Goal: Task Accomplishment & Management: Use online tool/utility

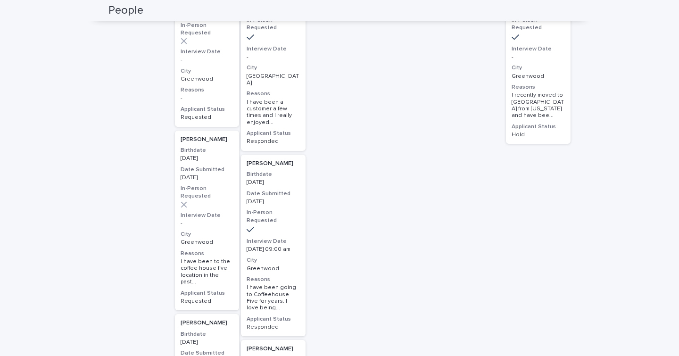
scroll to position [418, 0]
click at [277, 355] on h3 "Birthdate" at bounding box center [272, 361] width 53 height 8
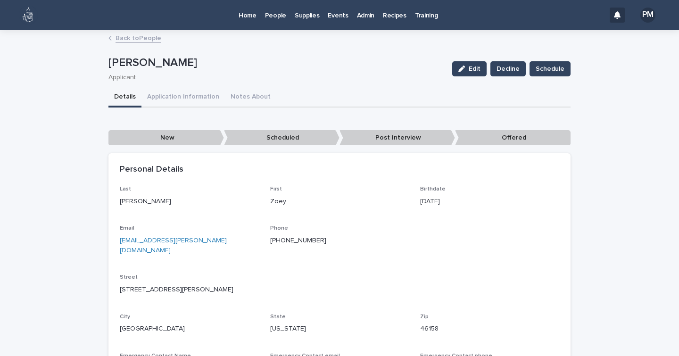
scroll to position [80, 0]
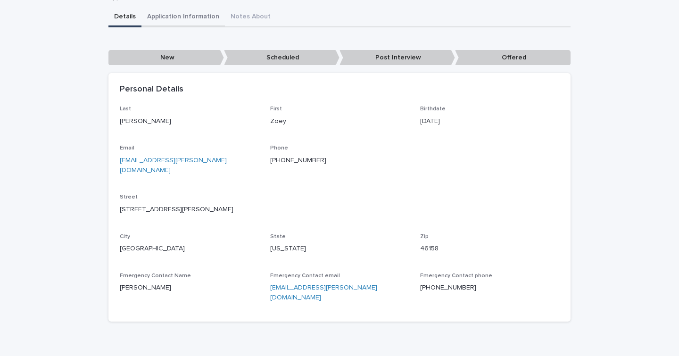
click at [175, 13] on div "**********" at bounding box center [339, 140] width 462 height 378
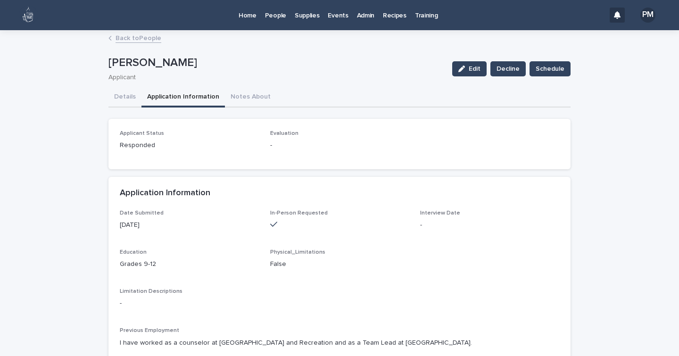
click at [279, 20] on link "People" at bounding box center [276, 14] width 30 height 29
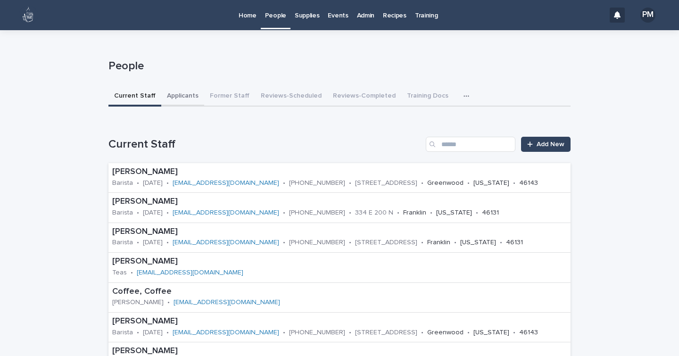
click at [175, 97] on button "Applicants" at bounding box center [182, 97] width 43 height 20
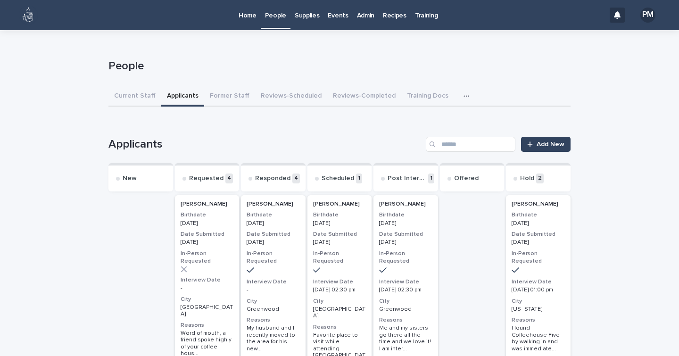
scroll to position [32, 0]
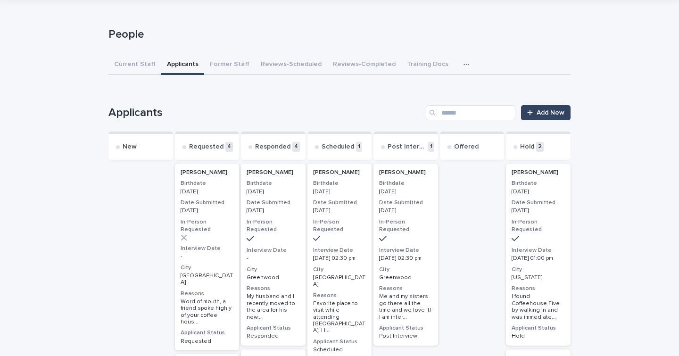
click at [355, 266] on h3 "City" at bounding box center [339, 270] width 53 height 8
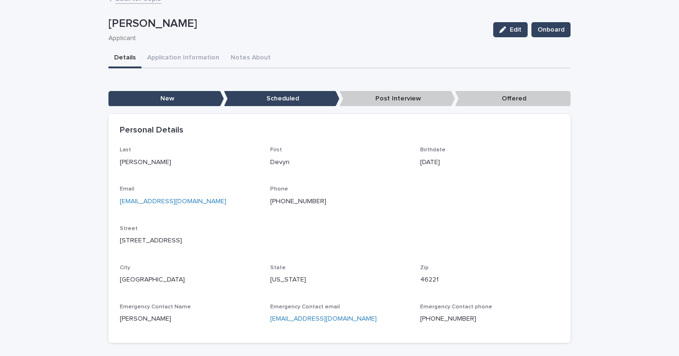
scroll to position [41, 0]
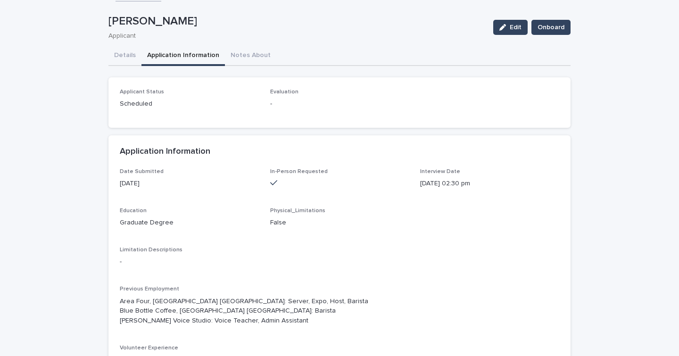
click at [206, 50] on button "Application Information" at bounding box center [182, 56] width 83 height 20
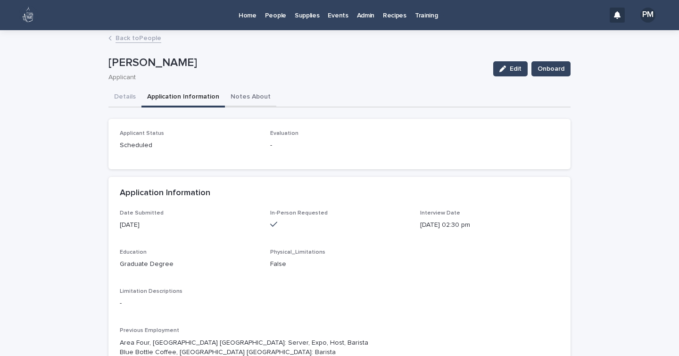
click at [240, 100] on button "Notes About" at bounding box center [250, 98] width 51 height 20
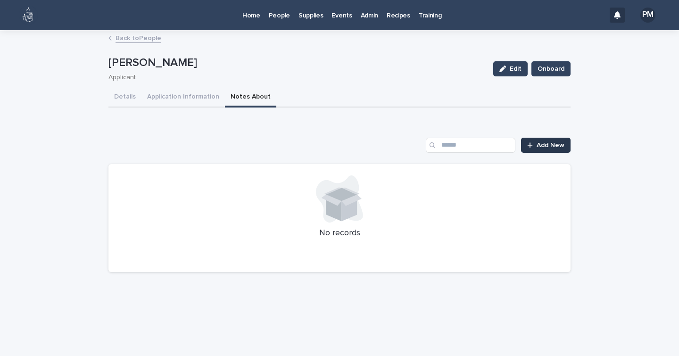
click at [543, 143] on span "Add New" at bounding box center [550, 145] width 28 height 7
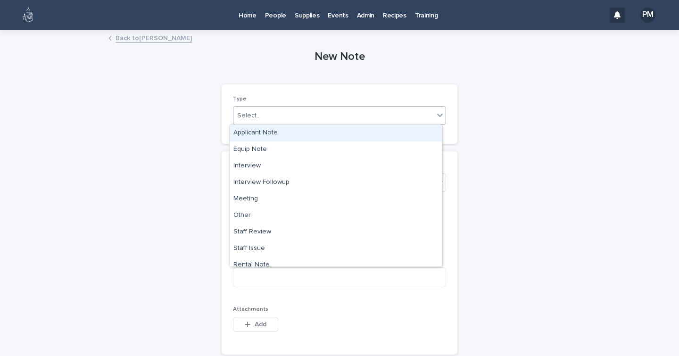
click at [334, 114] on div "Select..." at bounding box center [333, 116] width 200 height 16
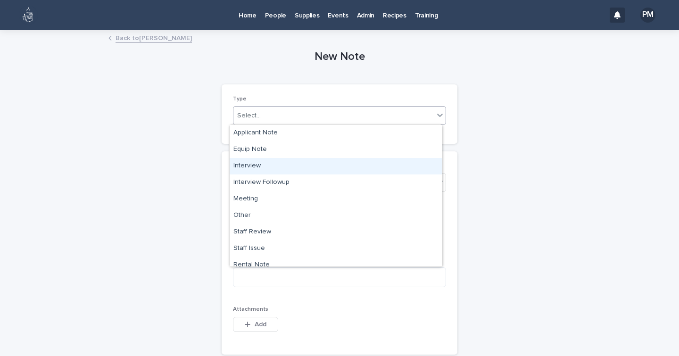
click at [259, 166] on div "Interview" at bounding box center [336, 166] width 212 height 16
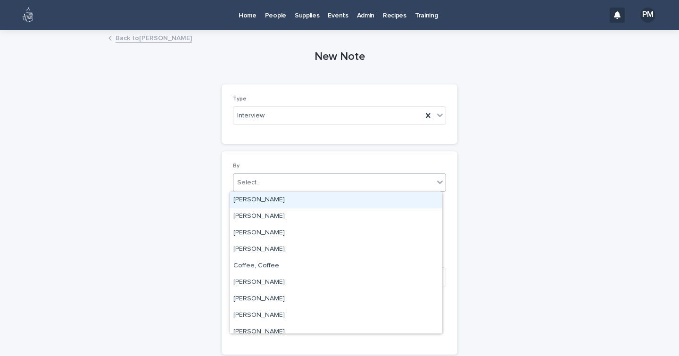
click at [261, 187] on div "Select..." at bounding box center [333, 183] width 200 height 16
type input "***"
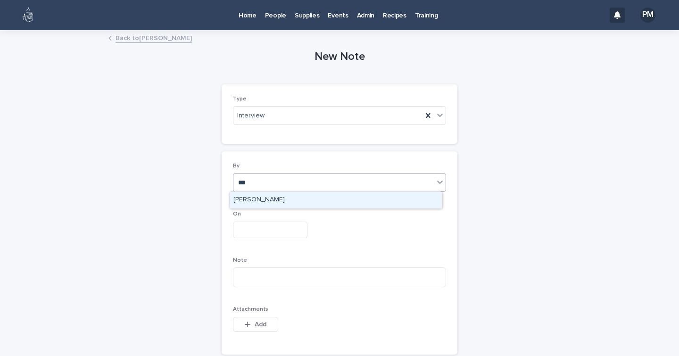
click at [264, 200] on div "[PERSON_NAME]" at bounding box center [336, 200] width 212 height 16
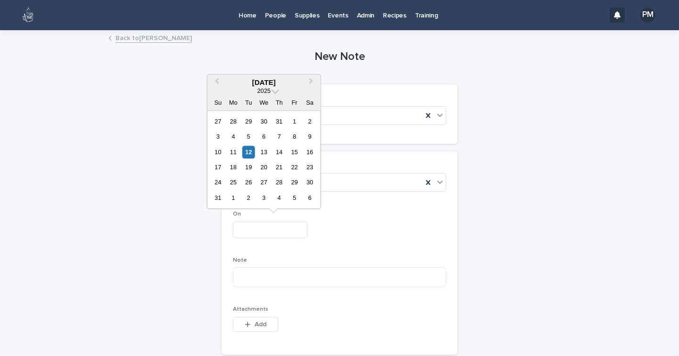
click at [256, 228] on input "text" at bounding box center [270, 230] width 74 height 16
click at [245, 152] on div "12" at bounding box center [248, 152] width 13 height 13
type input "**********"
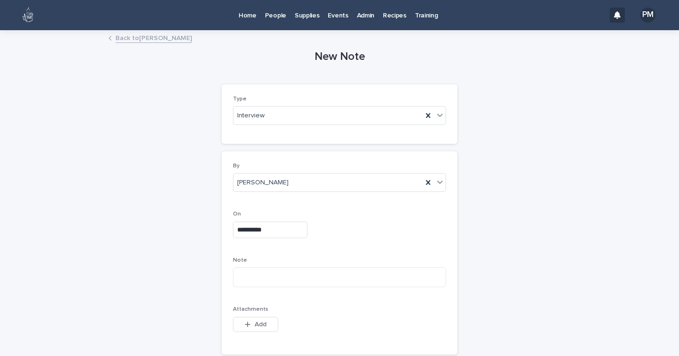
scroll to position [67, 0]
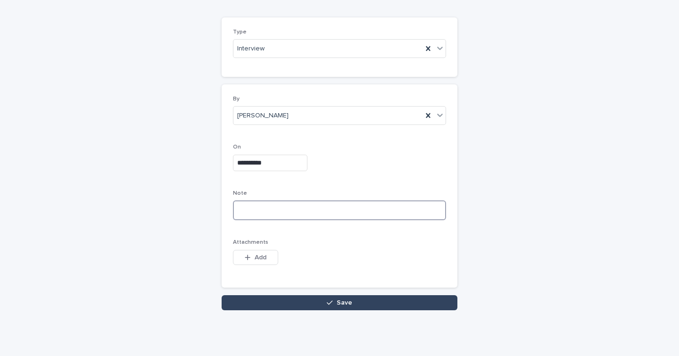
click at [261, 210] on textarea at bounding box center [339, 210] width 213 height 20
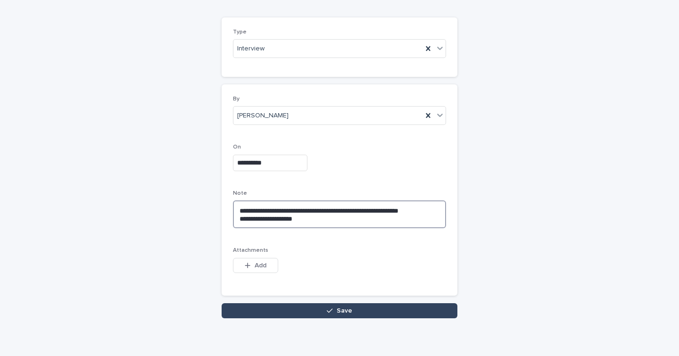
click at [326, 221] on textarea "**********" at bounding box center [339, 214] width 213 height 28
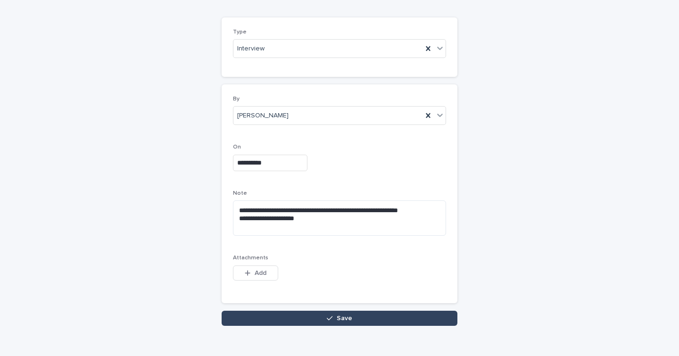
drag, startPoint x: 378, startPoint y: 271, endPoint x: 642, endPoint y: 254, distance: 264.0
click at [642, 254] on div "**********" at bounding box center [339, 168] width 679 height 409
click at [323, 228] on textarea "**********" at bounding box center [339, 217] width 213 height 35
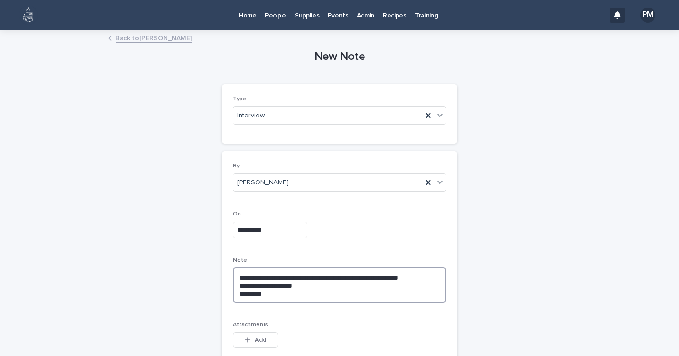
click at [286, 295] on textarea "**********" at bounding box center [339, 284] width 213 height 35
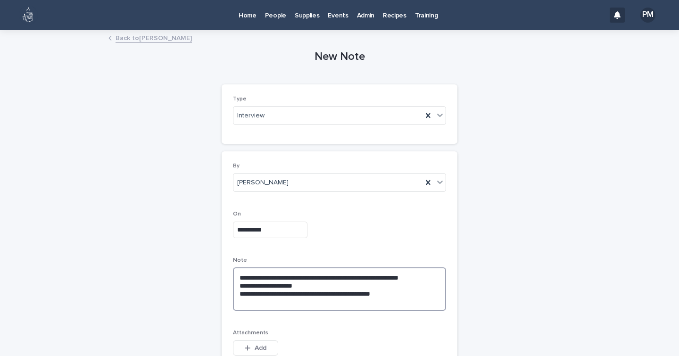
drag, startPoint x: 286, startPoint y: 295, endPoint x: 284, endPoint y: 284, distance: 11.0
click at [284, 284] on textarea "**********" at bounding box center [339, 288] width 213 height 43
click at [420, 292] on textarea "**********" at bounding box center [339, 288] width 213 height 43
click at [413, 298] on textarea "**********" at bounding box center [339, 288] width 213 height 43
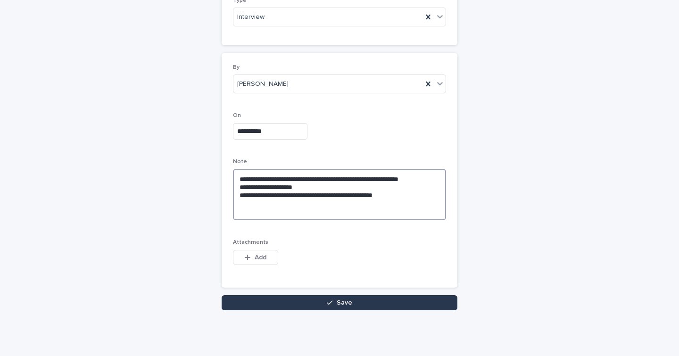
type textarea "**********"
click at [408, 304] on button "Save" at bounding box center [340, 302] width 236 height 15
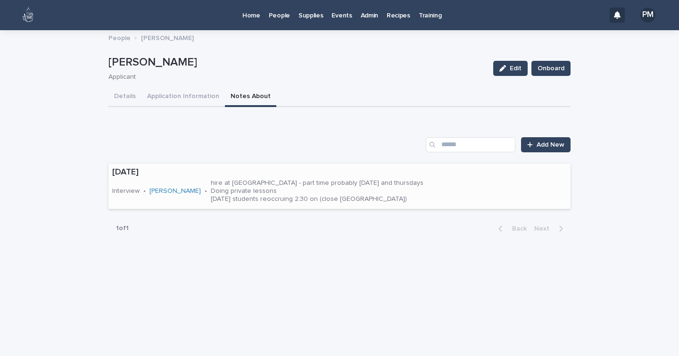
click at [493, 177] on div "08/12/2025 Interview • Peters, Michelle • hire at Franklin college - part time …" at bounding box center [339, 187] width 462 height 46
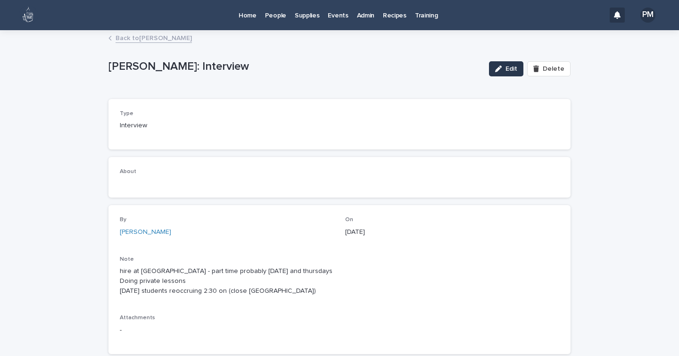
click at [499, 67] on icon "button" at bounding box center [498, 69] width 7 height 7
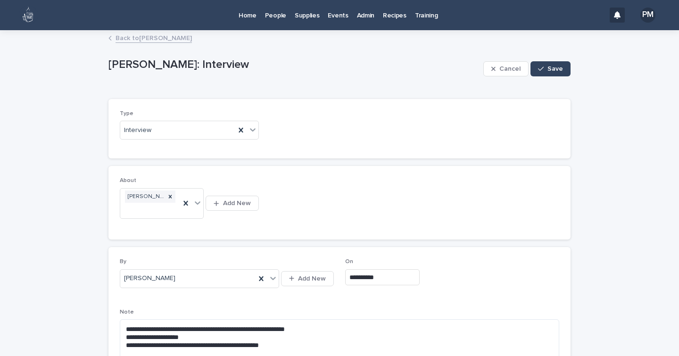
scroll to position [123, 0]
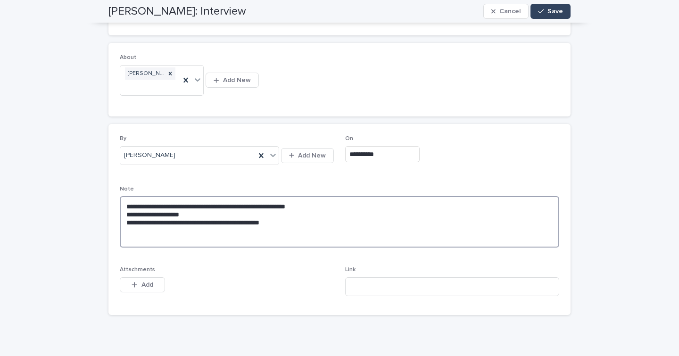
click at [311, 214] on textarea "**********" at bounding box center [339, 221] width 439 height 51
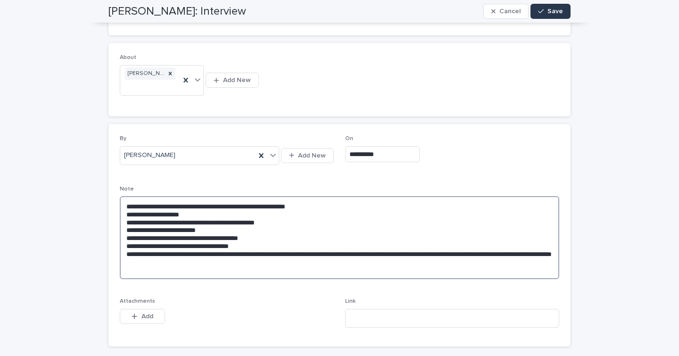
type textarea "**********"
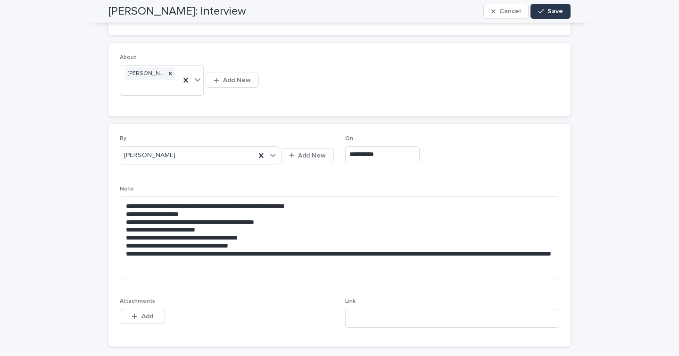
click at [557, 10] on span "Save" at bounding box center [555, 11] width 16 height 7
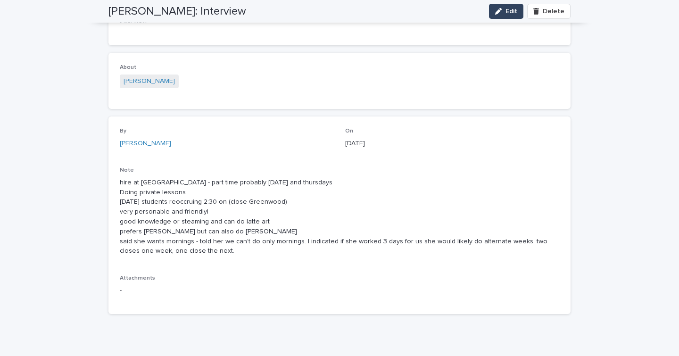
scroll to position [0, 0]
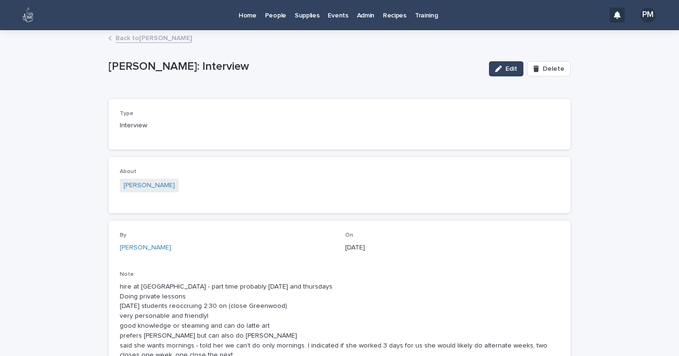
click at [303, 15] on p "Supplies" at bounding box center [307, 10] width 25 height 20
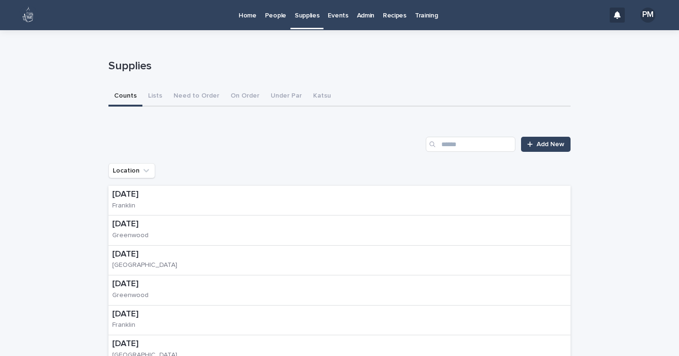
click at [253, 16] on p "Home" at bounding box center [247, 10] width 18 height 20
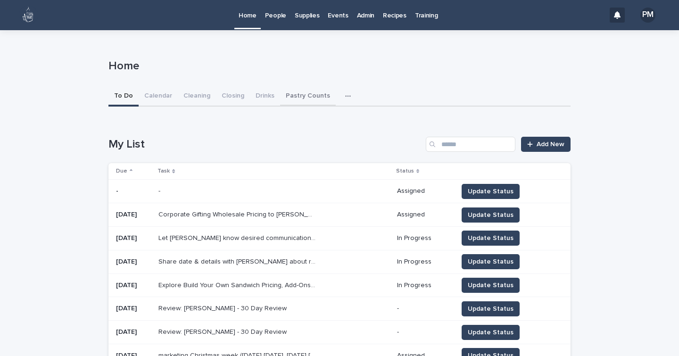
click at [297, 95] on button "Pastry Counts" at bounding box center [308, 97] width 56 height 20
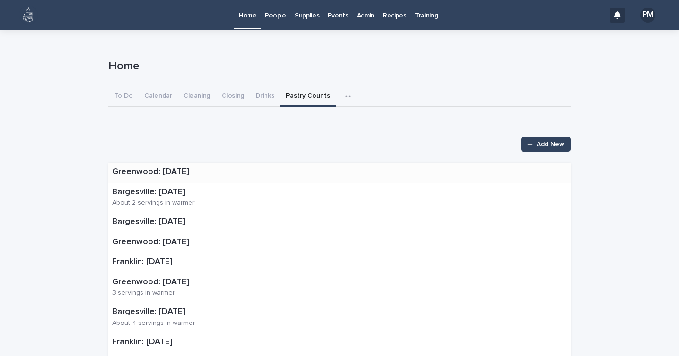
click at [152, 167] on p "Greenwood: 8-12-25" at bounding box center [150, 172] width 77 height 10
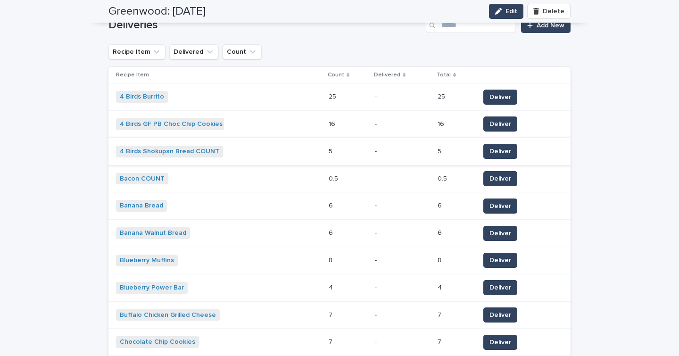
scroll to position [357, 0]
click at [502, 175] on span "Deliver" at bounding box center [500, 177] width 22 height 9
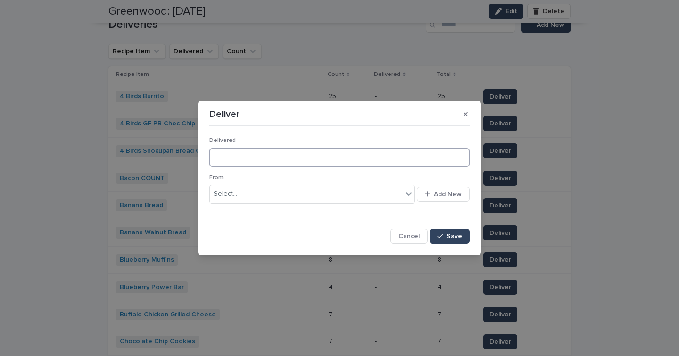
click at [276, 148] on input at bounding box center [339, 157] width 260 height 19
type input "*"
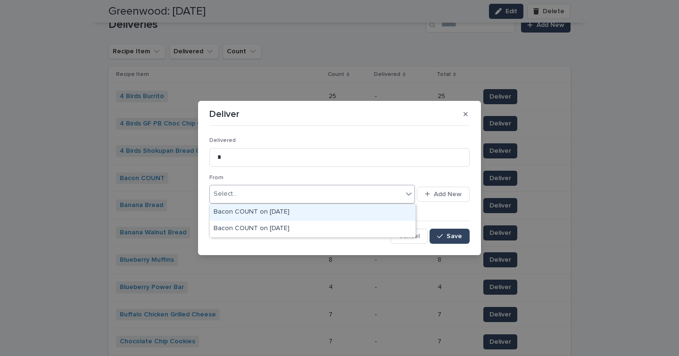
click at [277, 193] on div "Select..." at bounding box center [306, 194] width 193 height 16
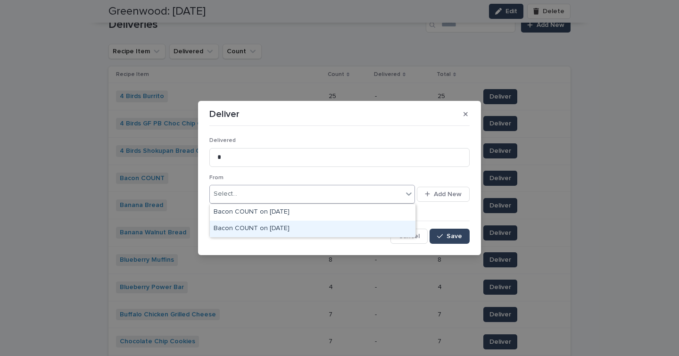
click at [273, 227] on div "Bacon COUNT on 8-9-25" at bounding box center [312, 229] width 205 height 16
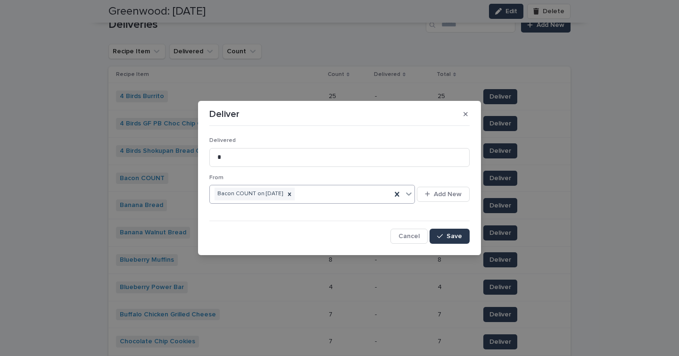
click at [454, 238] on span "Save" at bounding box center [454, 236] width 16 height 7
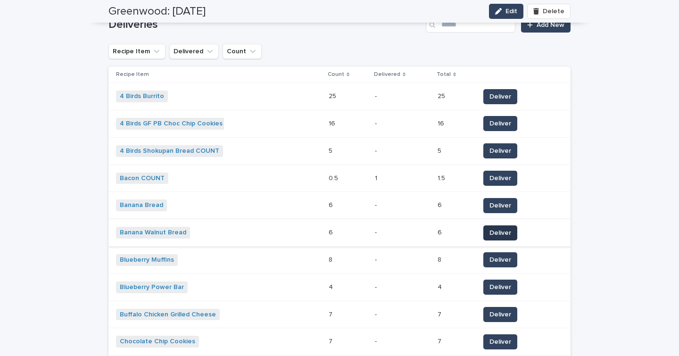
click at [491, 231] on span "Deliver" at bounding box center [500, 232] width 22 height 9
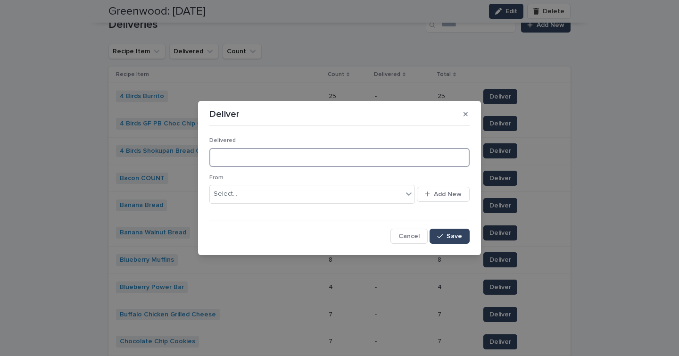
click at [329, 160] on input at bounding box center [339, 157] width 260 height 19
type input "*"
click at [319, 197] on div "Select..." at bounding box center [306, 194] width 193 height 16
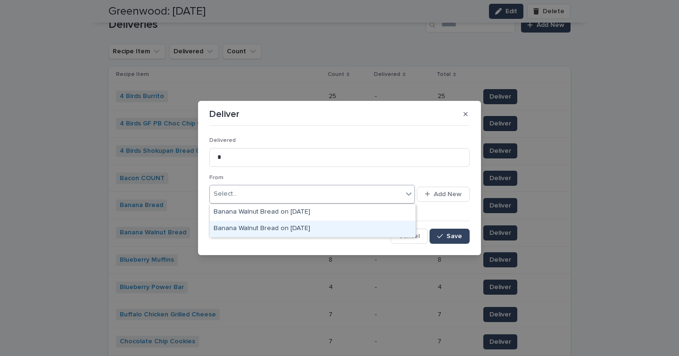
click at [304, 230] on div "Banana Walnut Bread on 8-6-25" at bounding box center [312, 229] width 205 height 16
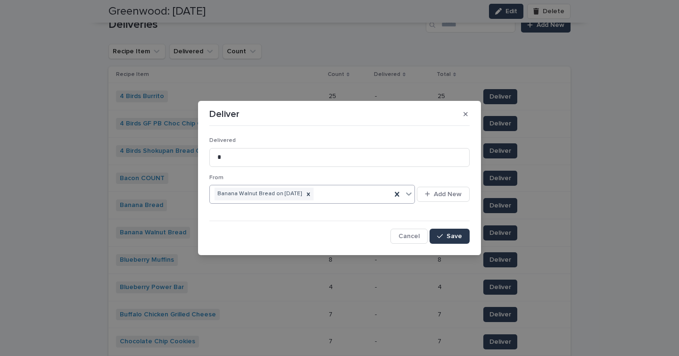
click at [440, 233] on icon "button" at bounding box center [440, 236] width 6 height 7
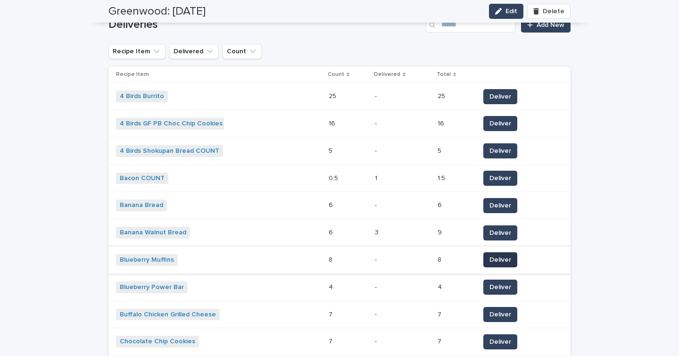
click at [501, 257] on span "Deliver" at bounding box center [500, 259] width 22 height 9
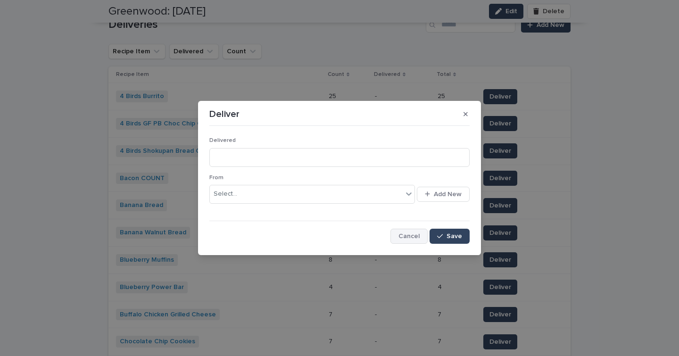
click at [404, 236] on span "Cancel" at bounding box center [408, 236] width 21 height 7
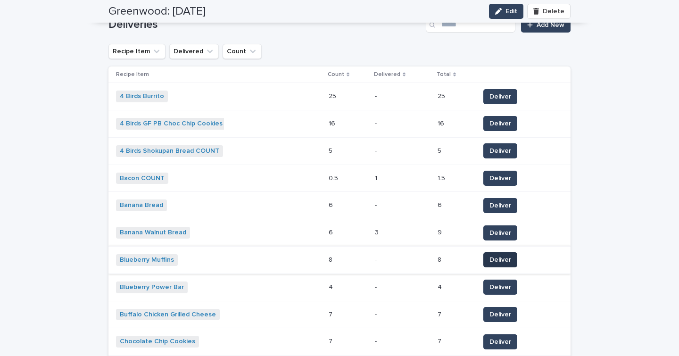
click at [501, 257] on span "Deliver" at bounding box center [500, 259] width 22 height 9
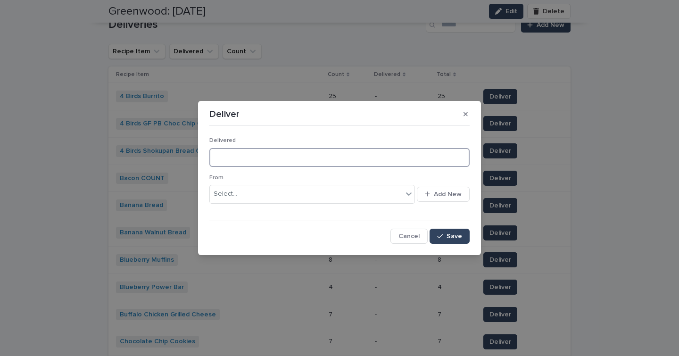
click at [242, 159] on input at bounding box center [339, 157] width 260 height 19
type input "*"
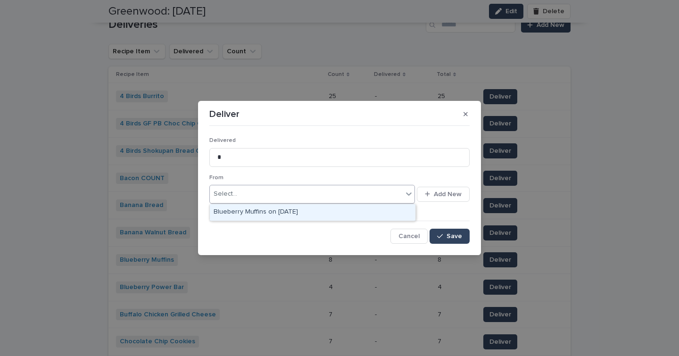
click at [285, 194] on div "Select..." at bounding box center [306, 194] width 193 height 16
click at [292, 208] on div "Blueberry Muffins on 8-8-25" at bounding box center [312, 212] width 205 height 16
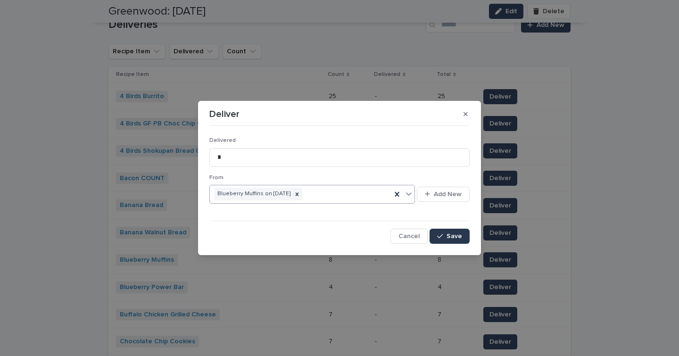
click at [456, 233] on span "Save" at bounding box center [454, 236] width 16 height 7
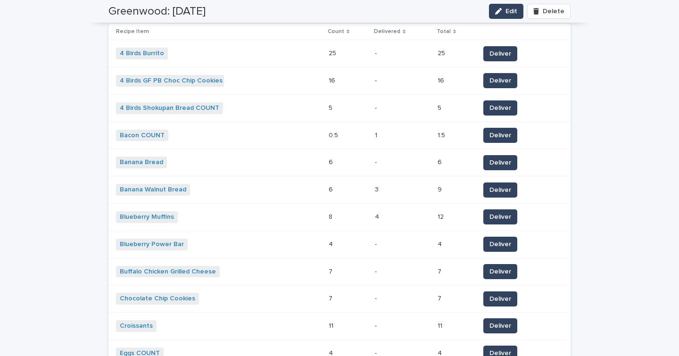
scroll to position [403, 0]
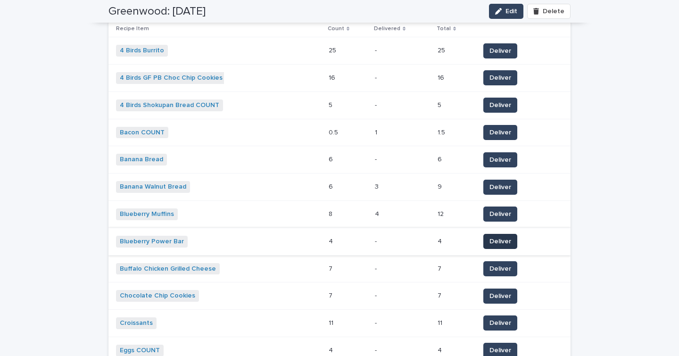
click at [489, 240] on span "Deliver" at bounding box center [500, 241] width 22 height 9
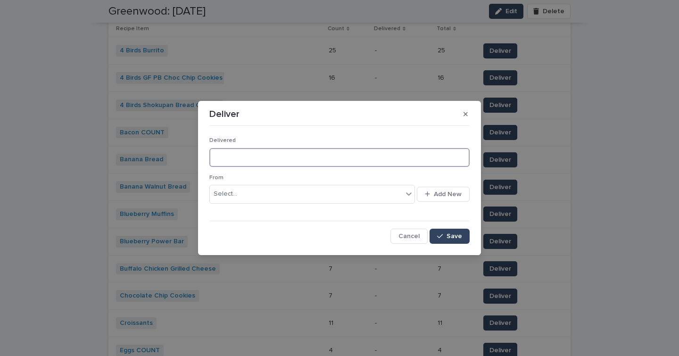
click at [239, 162] on input at bounding box center [339, 157] width 260 height 19
click at [233, 160] on input at bounding box center [339, 157] width 260 height 19
type input "*"
click at [239, 193] on div "Select..." at bounding box center [306, 194] width 193 height 16
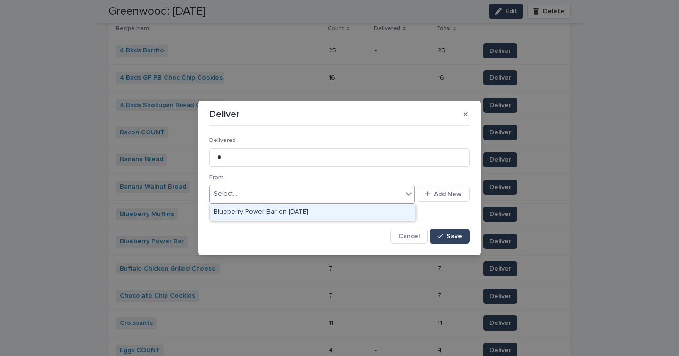
click at [258, 213] on div "Blueberry Power Bar on 8-8-25" at bounding box center [312, 212] width 205 height 16
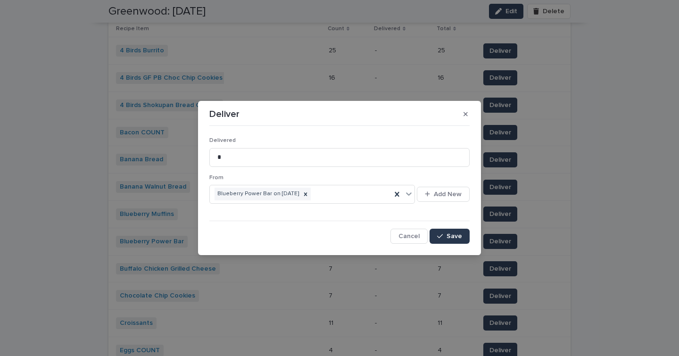
click at [451, 234] on span "Save" at bounding box center [454, 236] width 16 height 7
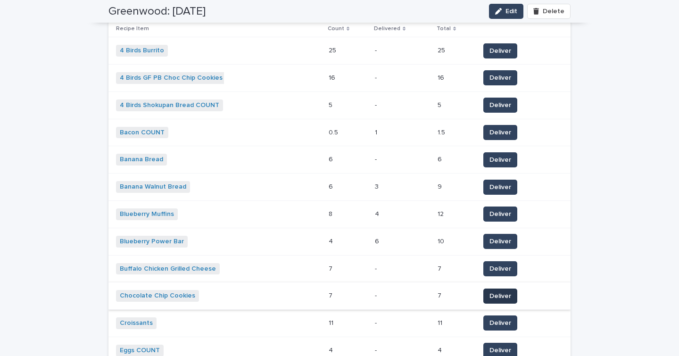
click at [489, 293] on span "Deliver" at bounding box center [500, 295] width 22 height 9
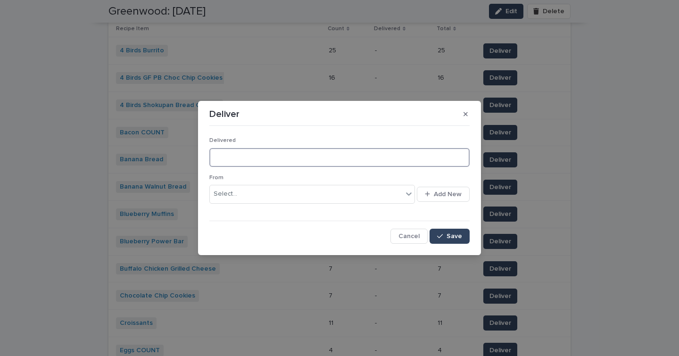
click at [291, 150] on input at bounding box center [339, 157] width 260 height 19
type input "**"
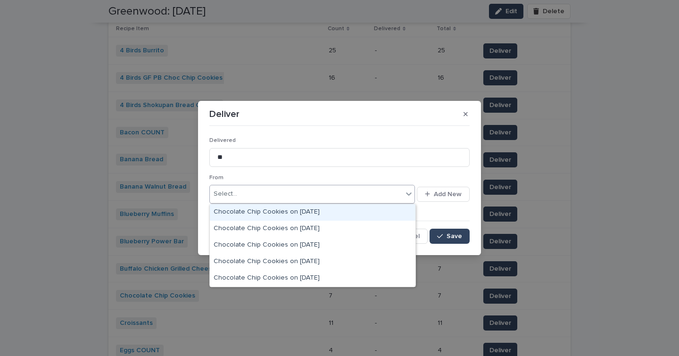
click at [276, 192] on div "Select..." at bounding box center [306, 194] width 193 height 16
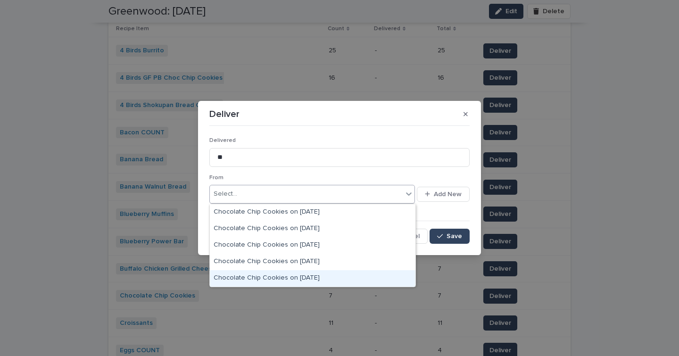
click at [285, 276] on div "Chocolate Chip Cookies on 8-8-25" at bounding box center [312, 278] width 205 height 16
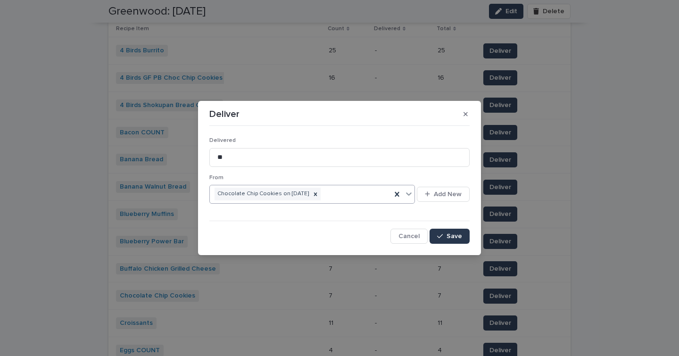
click at [456, 231] on button "Save" at bounding box center [449, 236] width 40 height 15
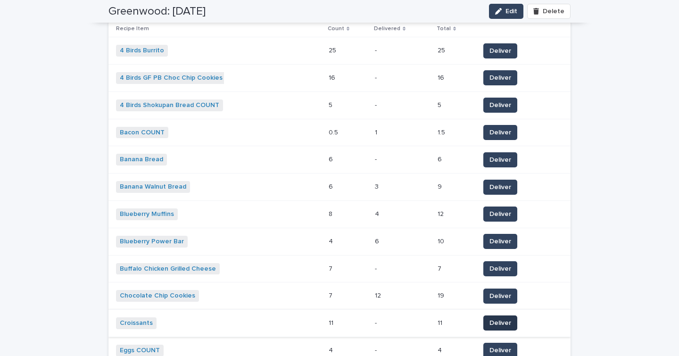
click at [492, 321] on span "Deliver" at bounding box center [500, 322] width 22 height 9
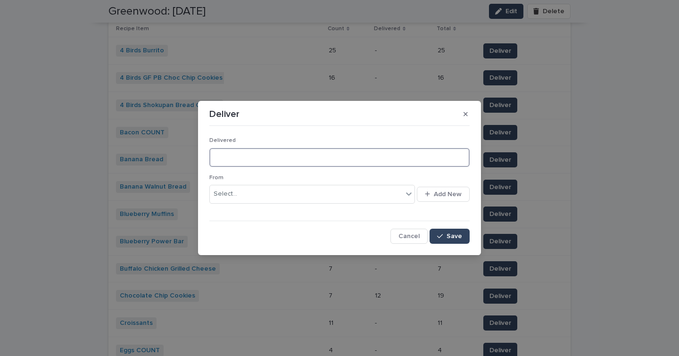
click at [261, 157] on input at bounding box center [339, 157] width 260 height 19
type input "**"
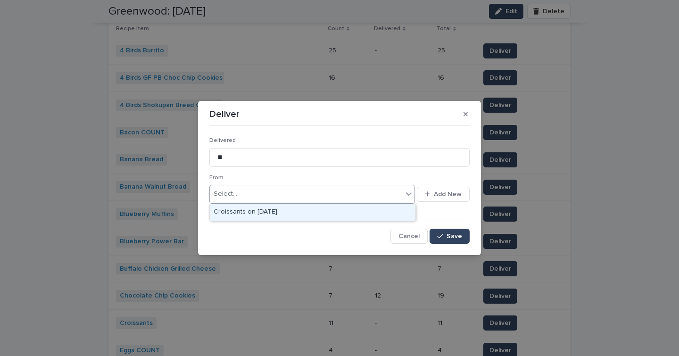
click at [260, 189] on div "Select..." at bounding box center [306, 194] width 193 height 16
click at [263, 209] on div "Croissants on 8-12-25" at bounding box center [312, 212] width 205 height 16
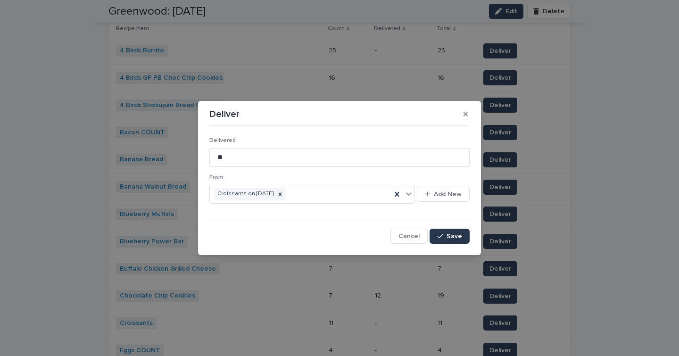
click at [453, 237] on span "Save" at bounding box center [454, 236] width 16 height 7
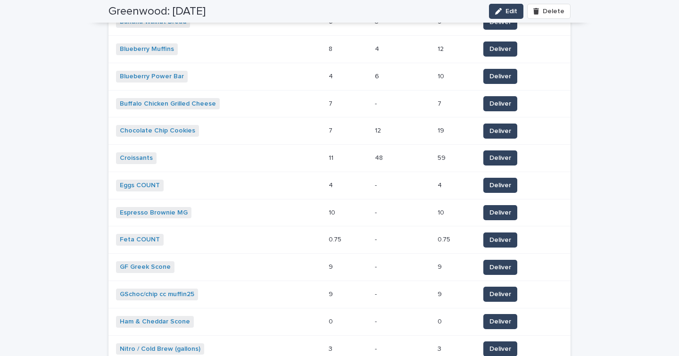
scroll to position [567, 0]
click at [489, 265] on span "Deliver" at bounding box center [500, 267] width 22 height 9
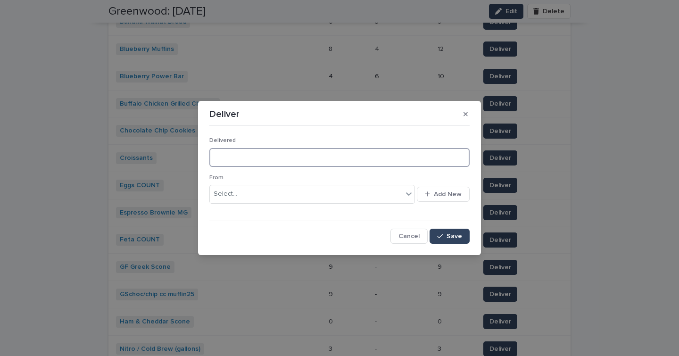
click at [324, 160] on input at bounding box center [339, 157] width 260 height 19
type input "*"
click at [311, 195] on div "Select..." at bounding box center [306, 194] width 193 height 16
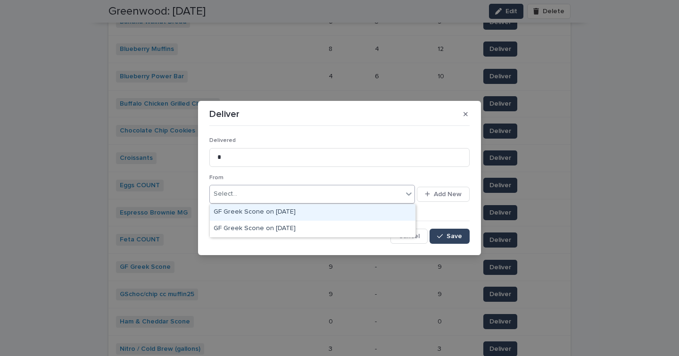
click at [291, 211] on div "GF Greek Scone on 8-11-25" at bounding box center [312, 212] width 205 height 16
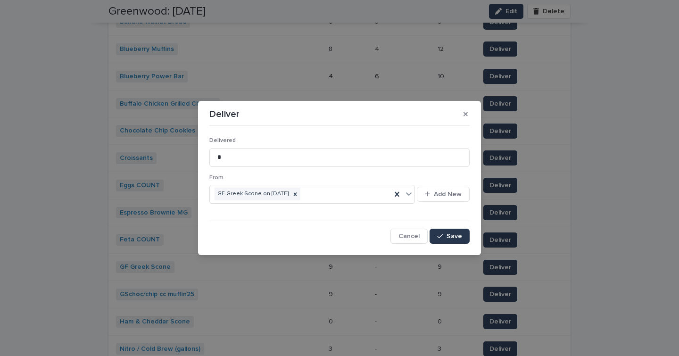
click at [454, 231] on button "Save" at bounding box center [449, 236] width 40 height 15
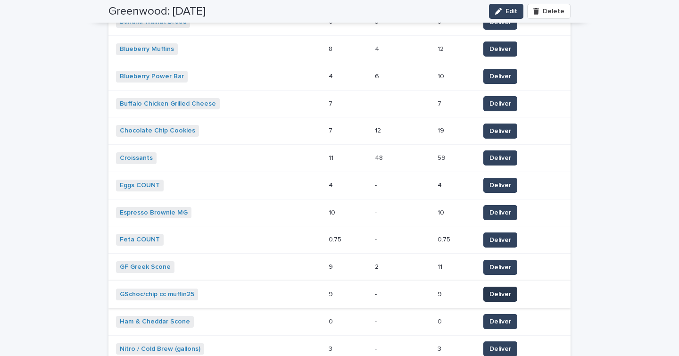
click at [489, 289] on span "Deliver" at bounding box center [500, 293] width 22 height 9
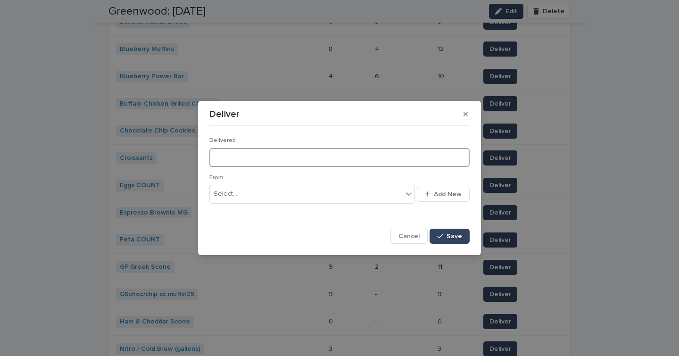
click at [323, 159] on input at bounding box center [339, 157] width 260 height 19
type input "*"
click at [316, 197] on div "Select..." at bounding box center [306, 194] width 193 height 16
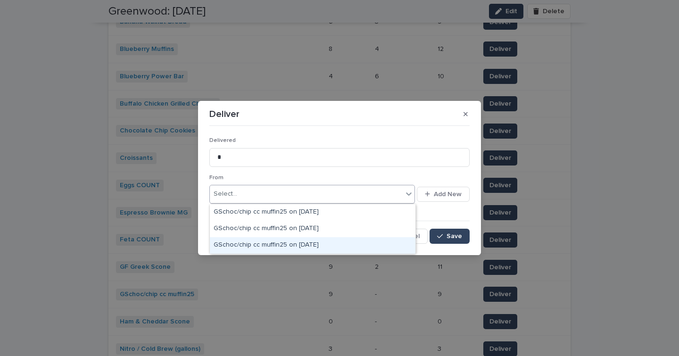
click at [304, 248] on div "GSchoc/chip cc muffin25 on 8-11-25" at bounding box center [312, 245] width 205 height 16
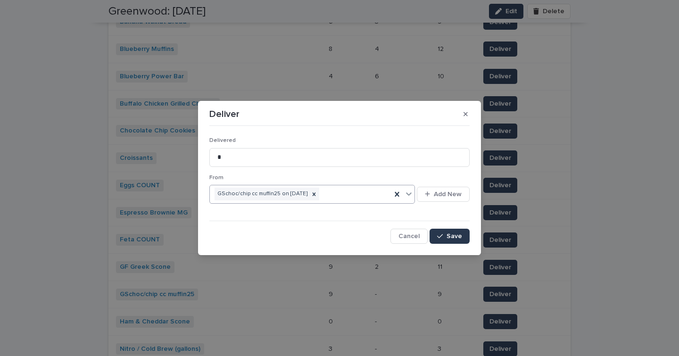
click at [455, 234] on span "Save" at bounding box center [454, 236] width 16 height 7
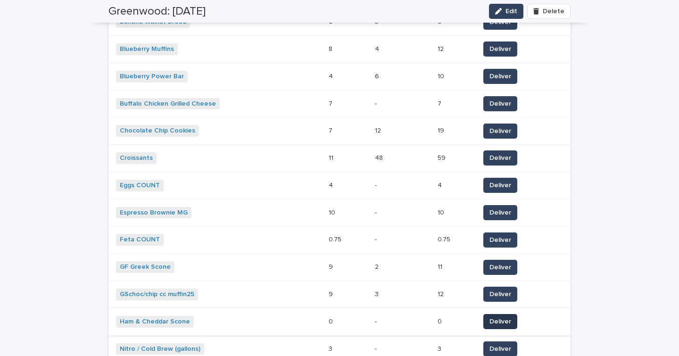
click at [497, 318] on span "Deliver" at bounding box center [500, 321] width 22 height 9
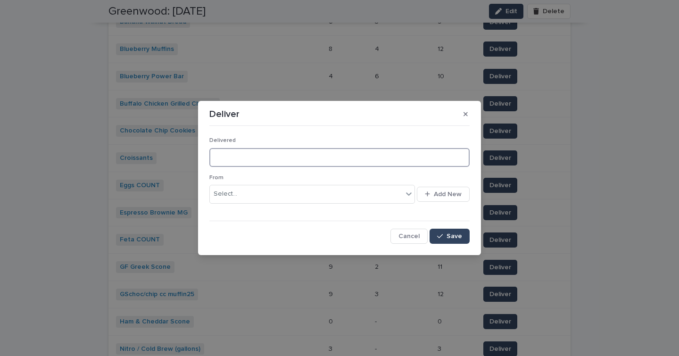
click at [254, 162] on input at bounding box center [339, 157] width 260 height 19
type input "**"
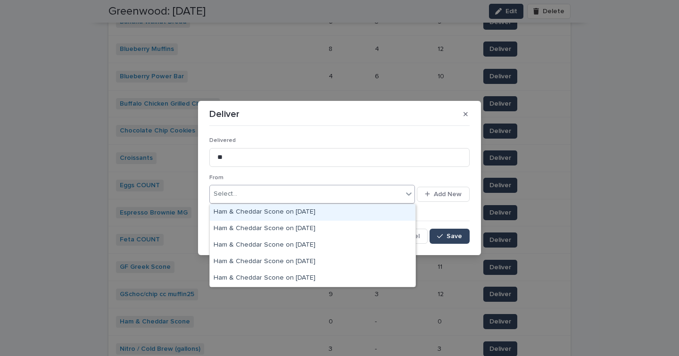
click at [244, 195] on div "Select..." at bounding box center [306, 194] width 193 height 16
click at [284, 209] on div "Ham & Cheddar Scone on 8-11-25" at bounding box center [312, 212] width 205 height 16
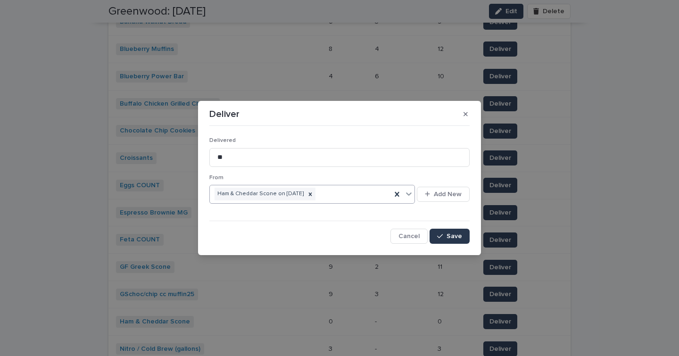
click at [457, 233] on span "Save" at bounding box center [454, 236] width 16 height 7
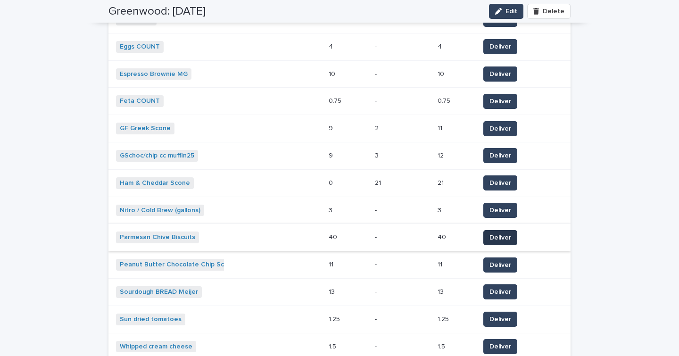
scroll to position [705, 0]
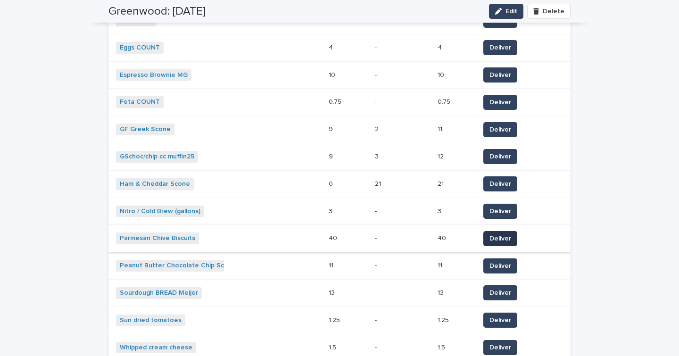
click at [492, 234] on span "Deliver" at bounding box center [500, 238] width 22 height 9
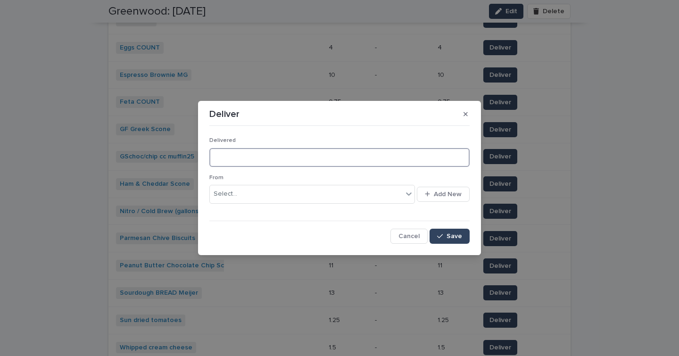
click at [335, 156] on input at bounding box center [339, 157] width 260 height 19
type input "**"
click at [329, 192] on div "Select..." at bounding box center [306, 194] width 193 height 16
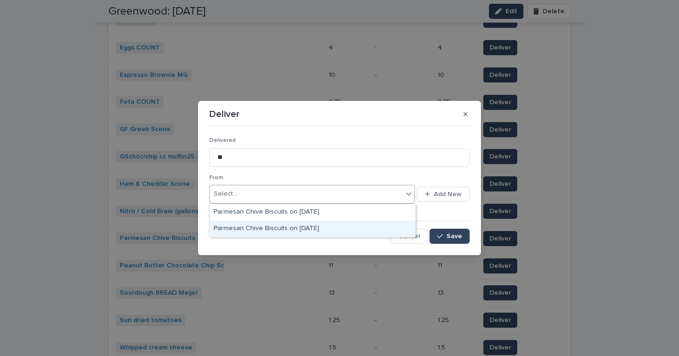
click at [302, 228] on div "Parmesan Chive Biscuits on 8-8-25" at bounding box center [312, 229] width 205 height 16
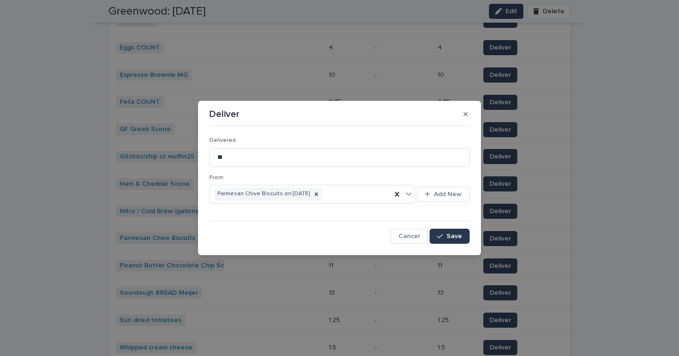
click at [458, 238] on span "Save" at bounding box center [454, 236] width 16 height 7
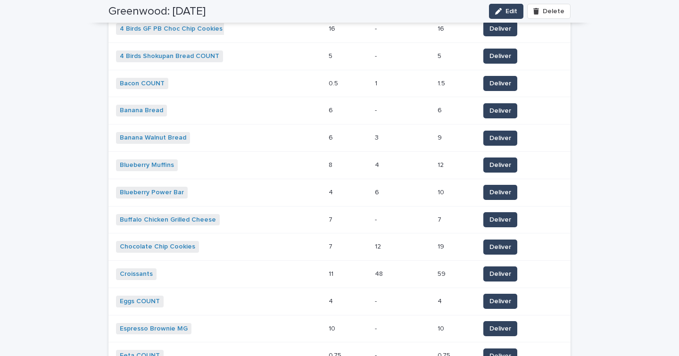
scroll to position [451, 0]
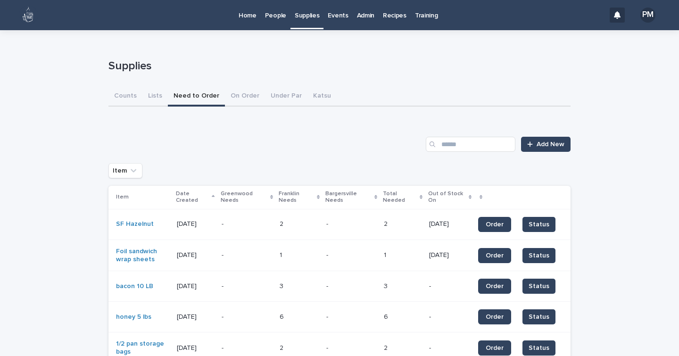
click at [300, 17] on p "Supplies" at bounding box center [307, 10] width 25 height 20
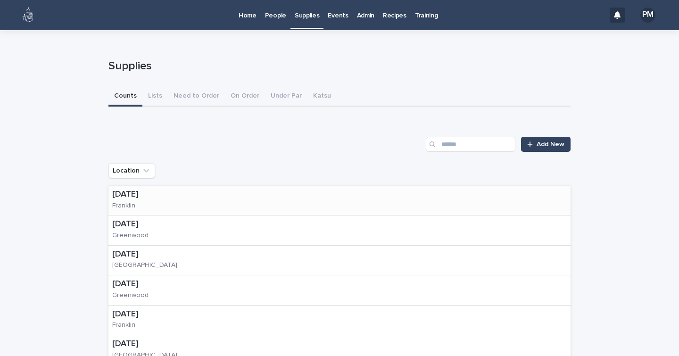
click at [146, 196] on p "[DATE]" at bounding box center [136, 194] width 49 height 10
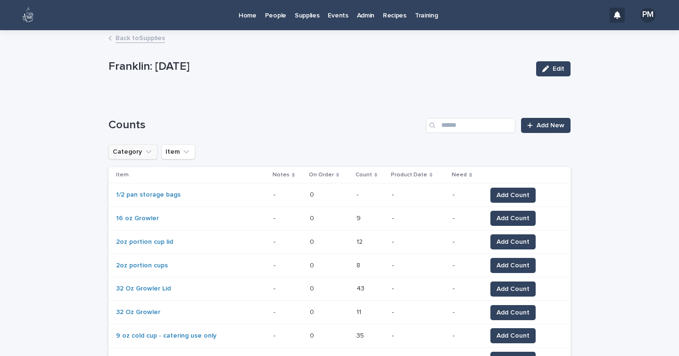
click at [144, 152] on icon "Category" at bounding box center [148, 151] width 9 height 9
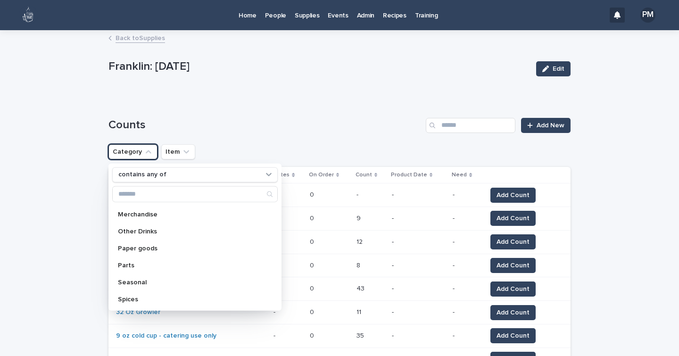
scroll to position [109, 0]
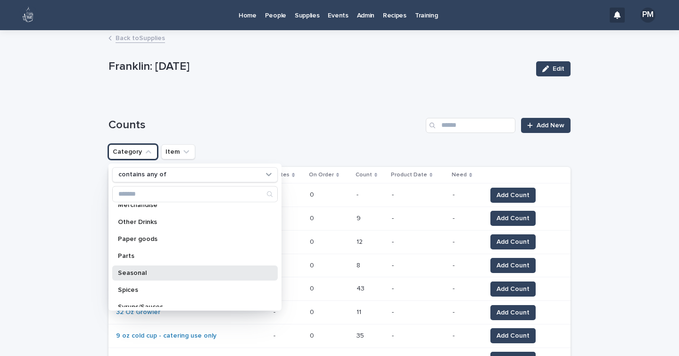
click at [139, 272] on p "Seasonal" at bounding box center [190, 272] width 145 height 7
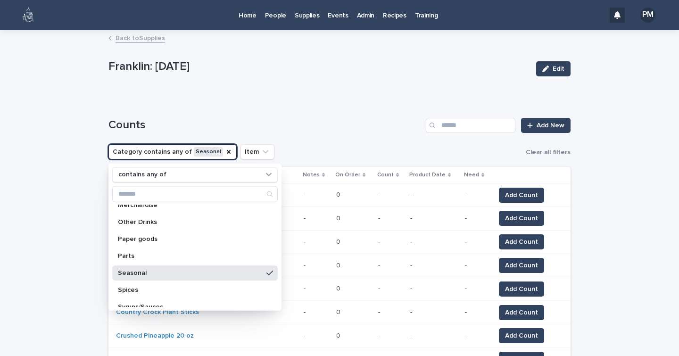
click at [290, 86] on div "Franklin: 8-12-25 Edit" at bounding box center [339, 69] width 462 height 38
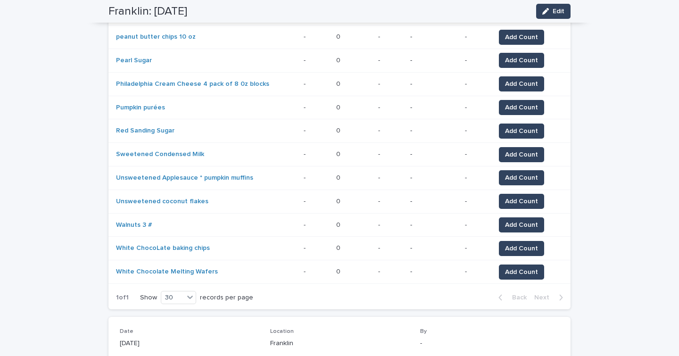
scroll to position [0, 0]
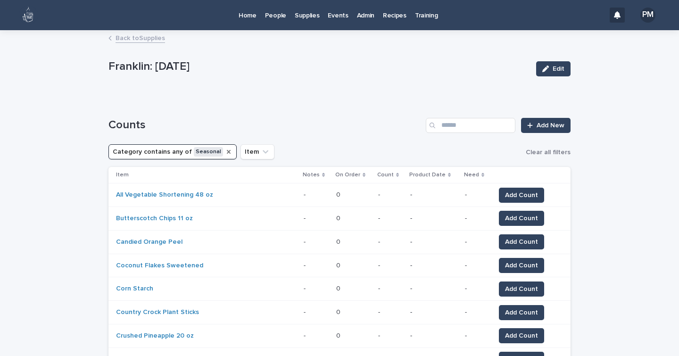
click at [225, 156] on div "Category" at bounding box center [229, 151] width 8 height 9
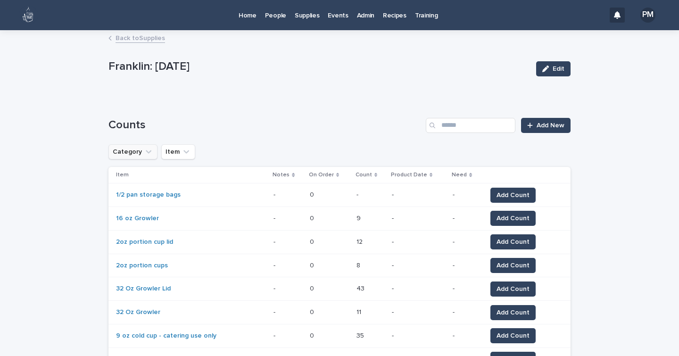
click at [146, 151] on icon "Category" at bounding box center [149, 151] width 6 height 3
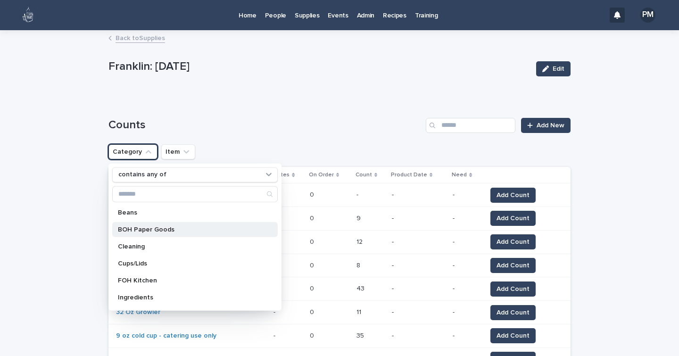
click at [143, 230] on p "BOH Paper Goods" at bounding box center [190, 229] width 145 height 7
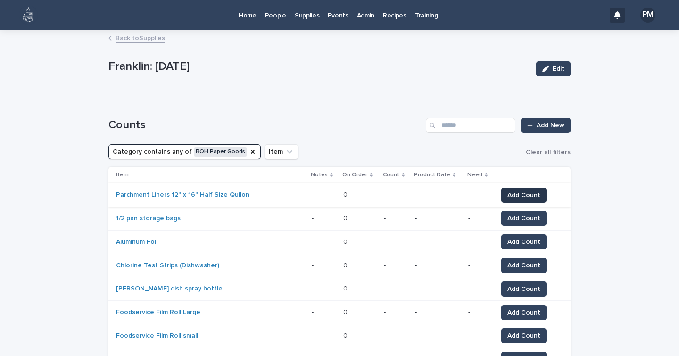
click at [513, 194] on span "Add Count" at bounding box center [523, 194] width 33 height 9
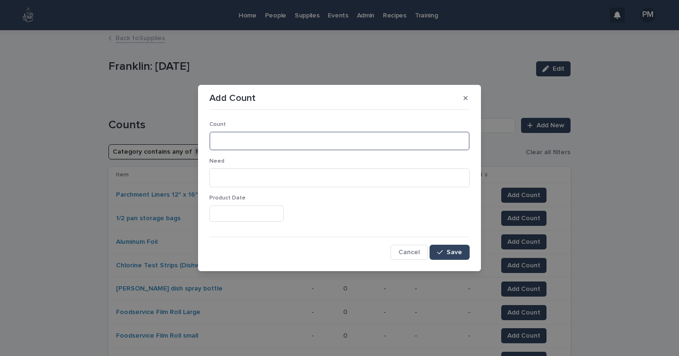
click at [307, 141] on input at bounding box center [339, 140] width 260 height 19
type input "*"
click at [459, 254] on span "Save" at bounding box center [454, 252] width 16 height 7
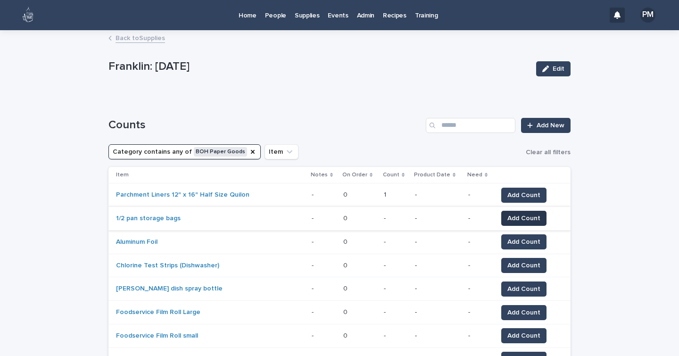
click at [517, 215] on span "Add Count" at bounding box center [523, 218] width 33 height 9
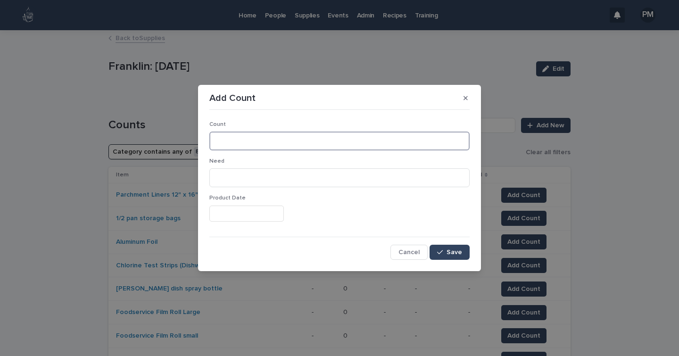
click at [288, 150] on input at bounding box center [339, 140] width 260 height 19
type input "***"
click at [453, 256] on button "Save" at bounding box center [449, 252] width 40 height 15
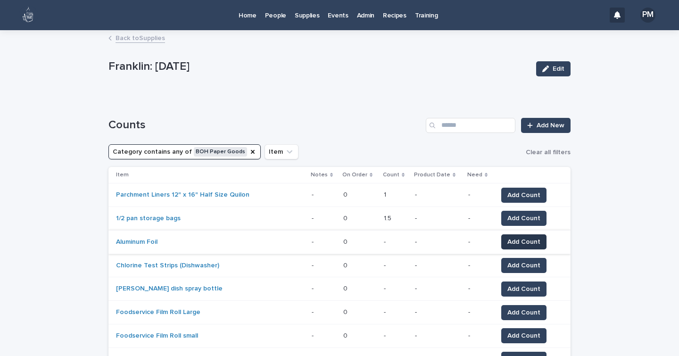
click at [507, 244] on span "Add Count" at bounding box center [523, 241] width 33 height 9
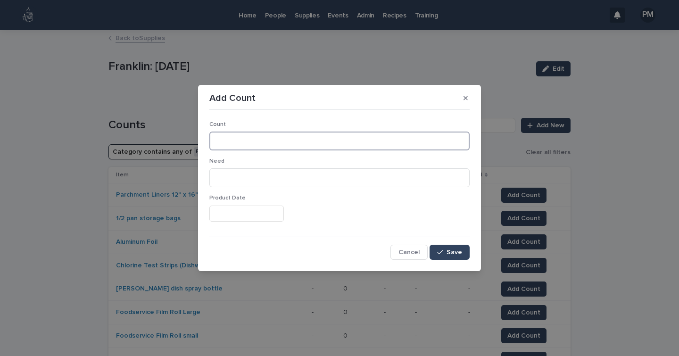
click at [234, 142] on input at bounding box center [339, 140] width 260 height 19
type input "*"
click at [458, 257] on button "Save" at bounding box center [449, 252] width 40 height 15
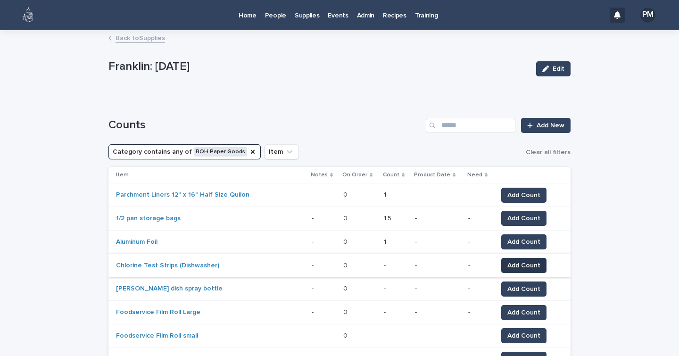
click at [516, 263] on span "Add Count" at bounding box center [523, 265] width 33 height 9
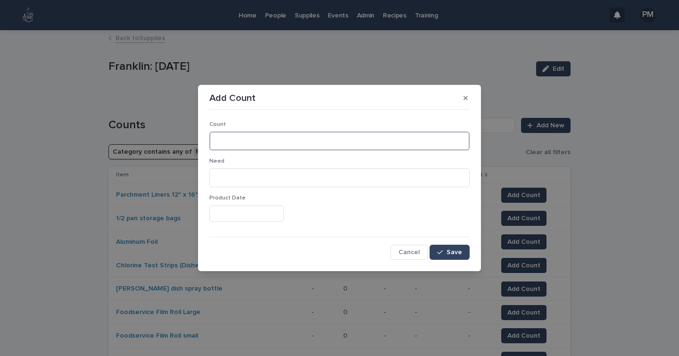
click at [265, 146] on input at bounding box center [339, 140] width 260 height 19
type input "*"
click at [455, 255] on span "Save" at bounding box center [454, 252] width 16 height 7
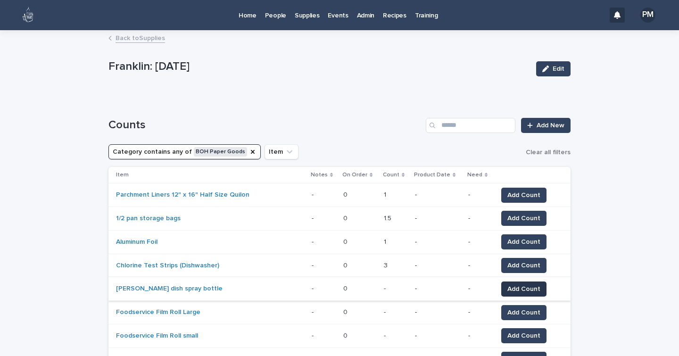
click at [524, 285] on span "Add Count" at bounding box center [523, 288] width 33 height 9
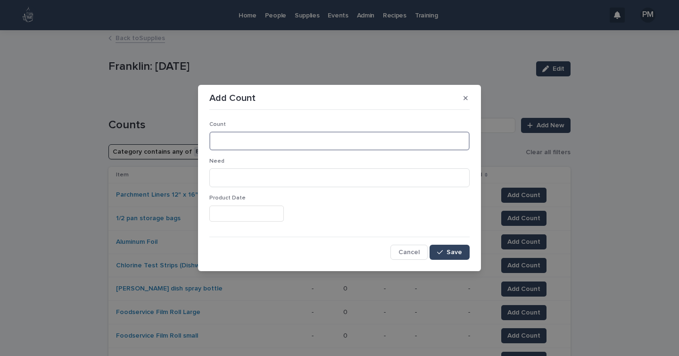
click at [320, 144] on input at bounding box center [339, 140] width 260 height 19
type input "*"
click at [454, 251] on span "Save" at bounding box center [454, 252] width 16 height 7
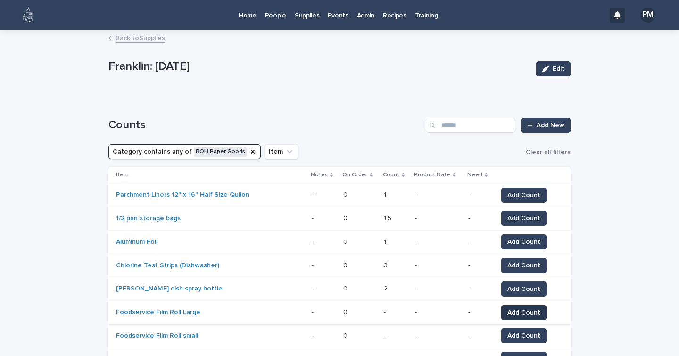
click at [508, 311] on span "Add Count" at bounding box center [523, 312] width 33 height 9
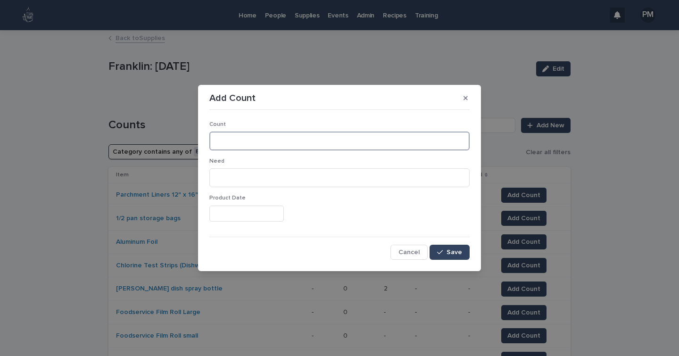
click at [255, 131] on input at bounding box center [339, 140] width 260 height 19
type input "*"
click at [459, 249] on span "Save" at bounding box center [454, 252] width 16 height 7
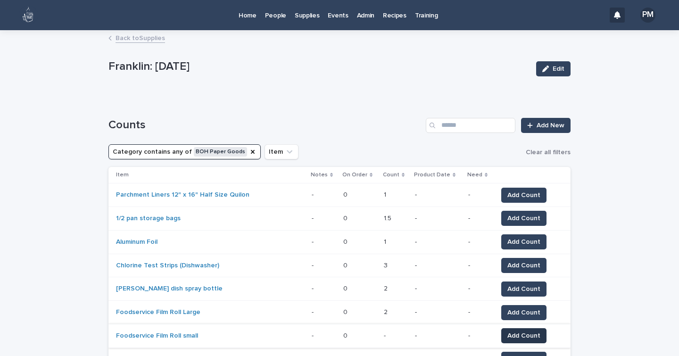
click at [521, 336] on span "Add Count" at bounding box center [523, 335] width 33 height 9
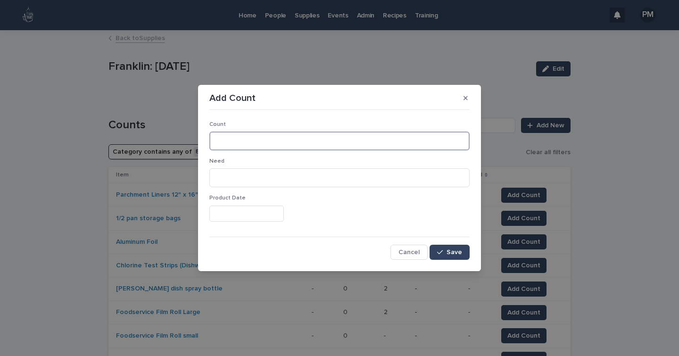
click at [232, 141] on input at bounding box center [339, 140] width 260 height 19
type input "*"
click at [452, 253] on span "Save" at bounding box center [454, 252] width 16 height 7
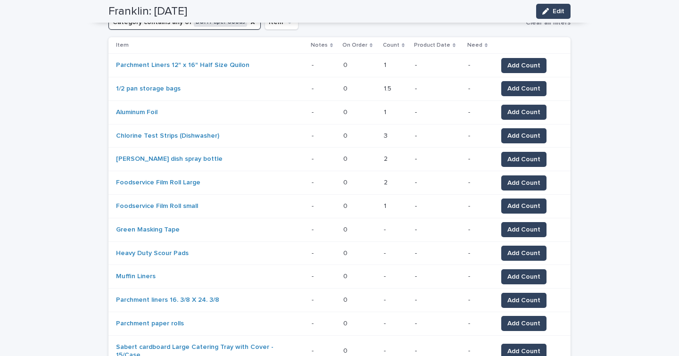
scroll to position [130, 0]
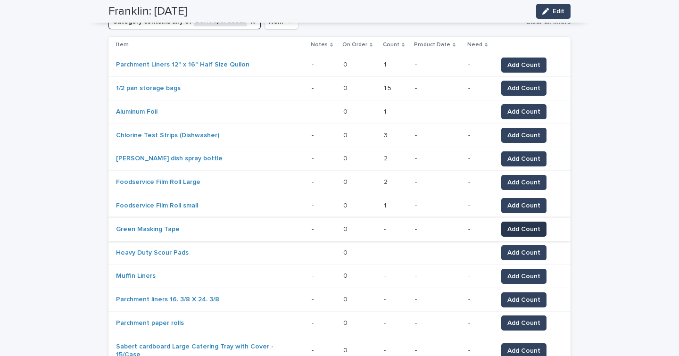
click at [530, 226] on span "Add Count" at bounding box center [523, 228] width 33 height 9
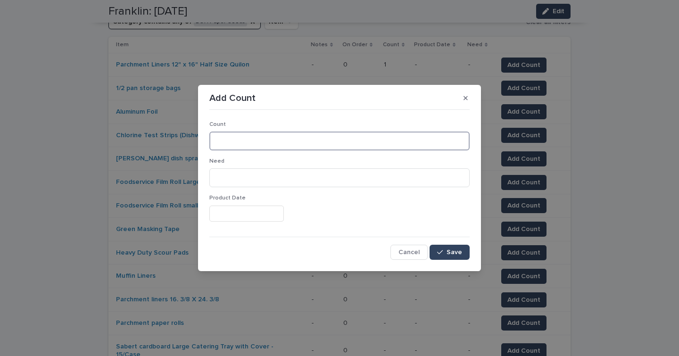
click at [281, 145] on input at bounding box center [339, 140] width 260 height 19
type input "**"
click at [452, 254] on span "Save" at bounding box center [454, 252] width 16 height 7
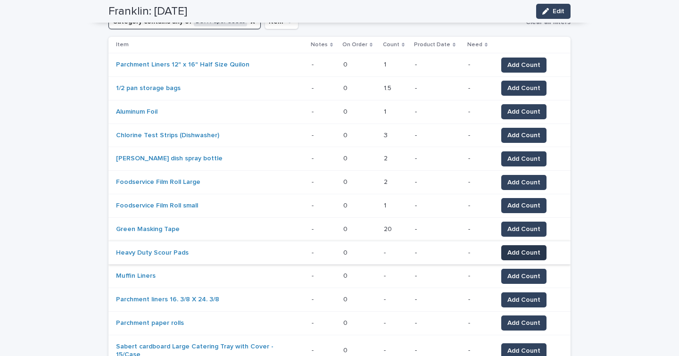
click at [515, 250] on span "Add Count" at bounding box center [523, 252] width 33 height 9
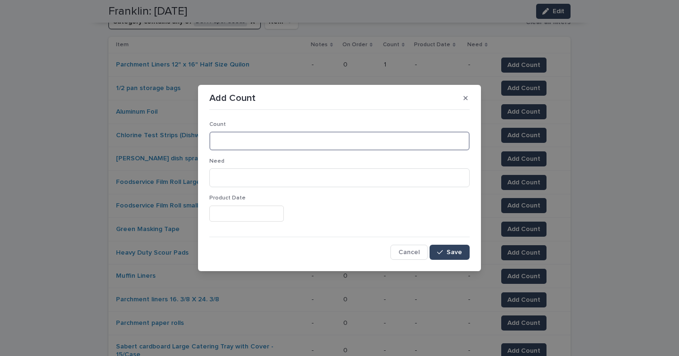
click at [248, 144] on input at bounding box center [339, 140] width 260 height 19
type input "***"
click at [459, 251] on span "Save" at bounding box center [454, 252] width 16 height 7
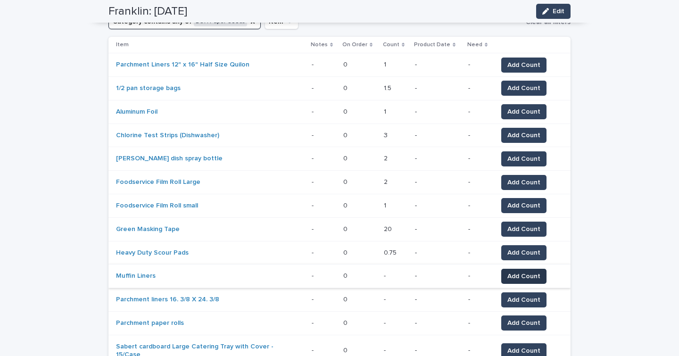
click at [522, 272] on span "Add Count" at bounding box center [523, 275] width 33 height 9
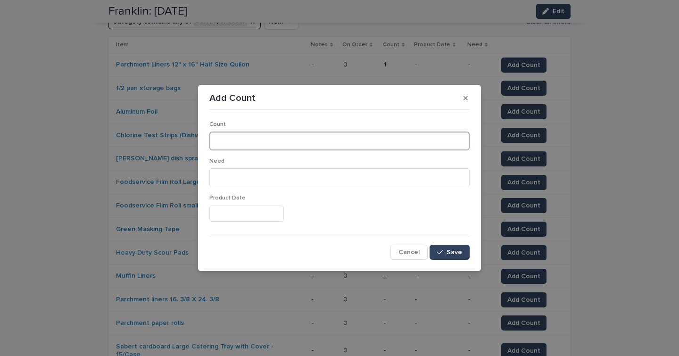
click at [247, 138] on input at bounding box center [339, 140] width 260 height 19
type input "**"
click at [448, 253] on span "Save" at bounding box center [454, 252] width 16 height 7
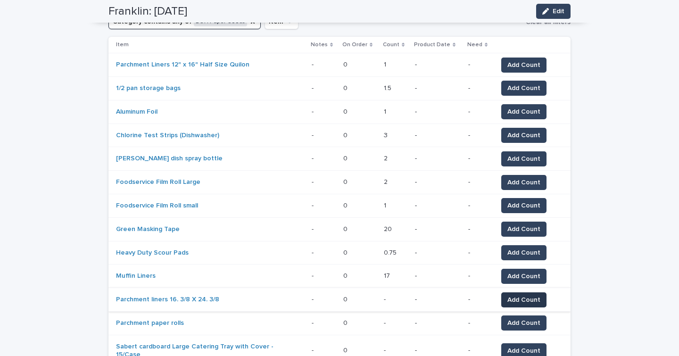
click at [509, 297] on span "Add Count" at bounding box center [523, 299] width 33 height 9
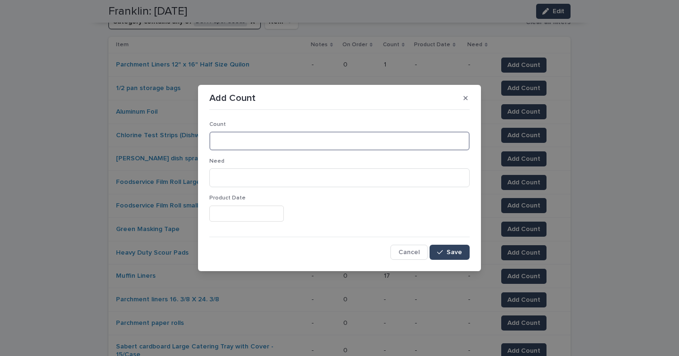
click at [258, 139] on input at bounding box center [339, 140] width 260 height 19
type input "*"
click at [455, 252] on span "Save" at bounding box center [454, 252] width 16 height 7
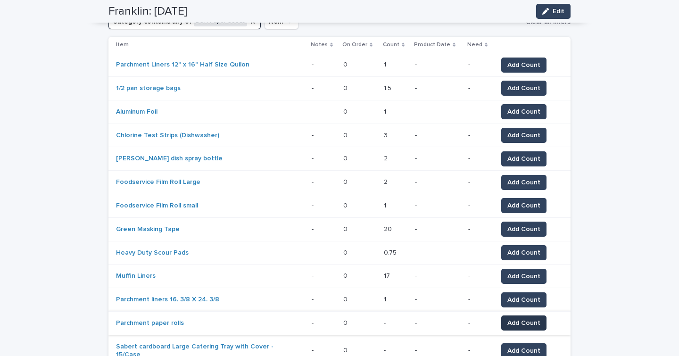
click at [508, 320] on span "Add Count" at bounding box center [523, 322] width 33 height 9
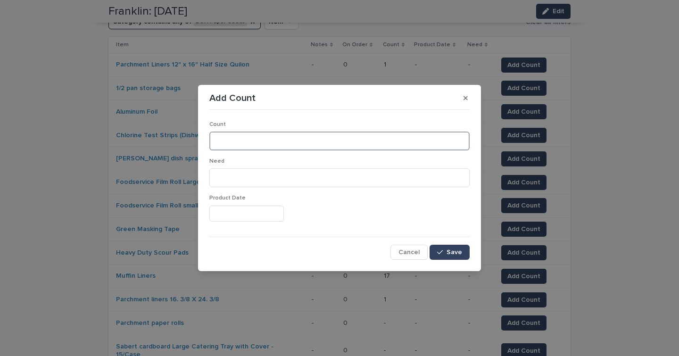
click at [252, 145] on input at bounding box center [339, 140] width 260 height 19
type input "*"
click at [453, 252] on span "Save" at bounding box center [454, 252] width 16 height 7
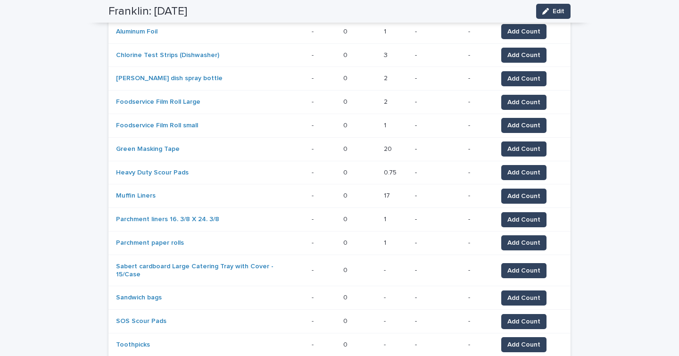
scroll to position [211, 0]
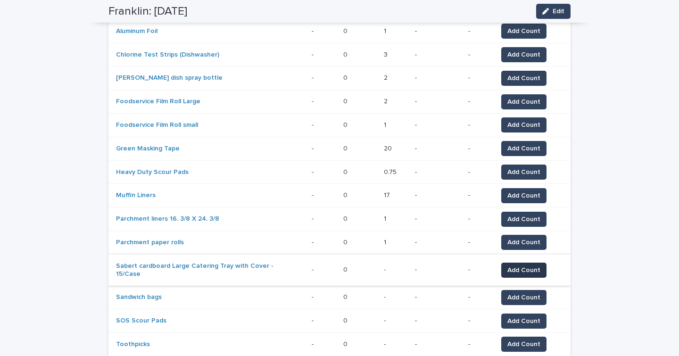
click at [515, 271] on span "Add Count" at bounding box center [523, 269] width 33 height 9
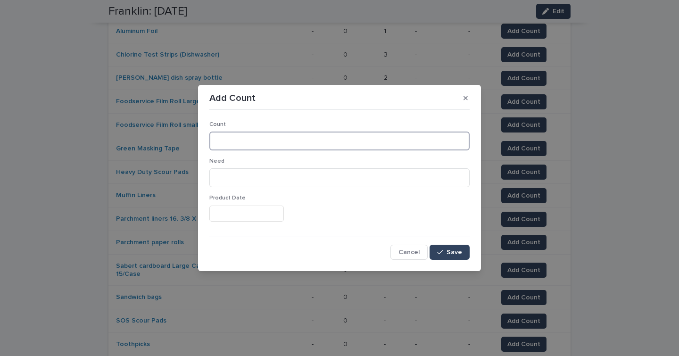
click at [239, 141] on input at bounding box center [339, 140] width 260 height 19
type input "**"
click at [456, 251] on span "Save" at bounding box center [454, 252] width 16 height 7
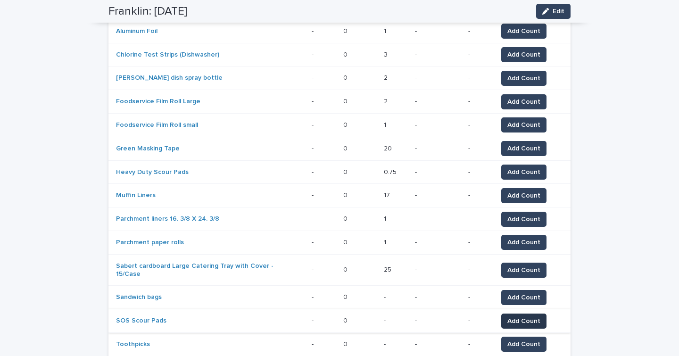
click at [516, 316] on span "Add Count" at bounding box center [523, 320] width 33 height 9
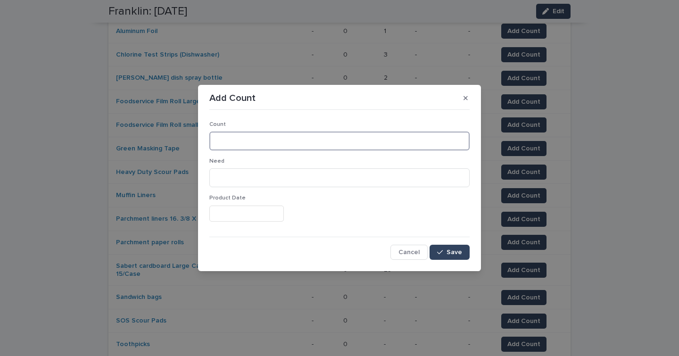
click at [257, 143] on input at bounding box center [339, 140] width 260 height 19
type input "**"
click at [452, 252] on span "Save" at bounding box center [454, 252] width 16 height 7
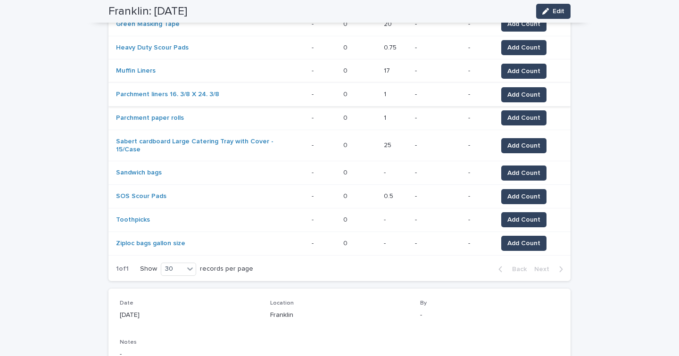
scroll to position [350, 0]
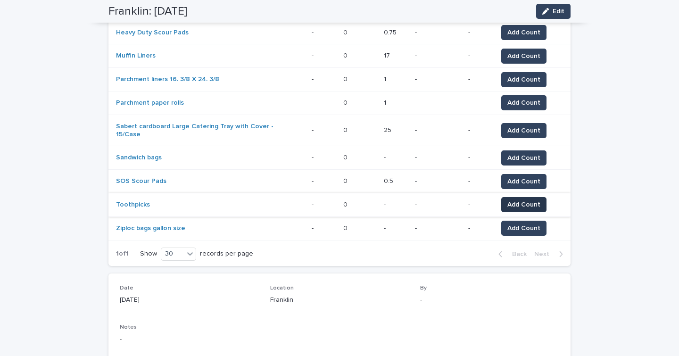
click at [524, 200] on span "Add Count" at bounding box center [523, 204] width 33 height 9
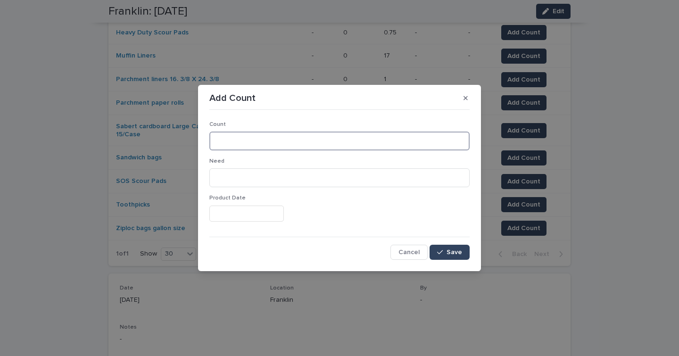
click at [269, 140] on input at bounding box center [339, 140] width 260 height 19
type input "*"
click at [449, 255] on span "Save" at bounding box center [454, 252] width 16 height 7
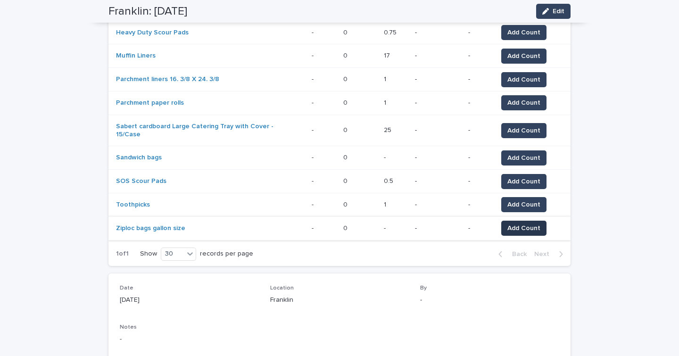
click at [530, 227] on span "Add Count" at bounding box center [523, 227] width 33 height 9
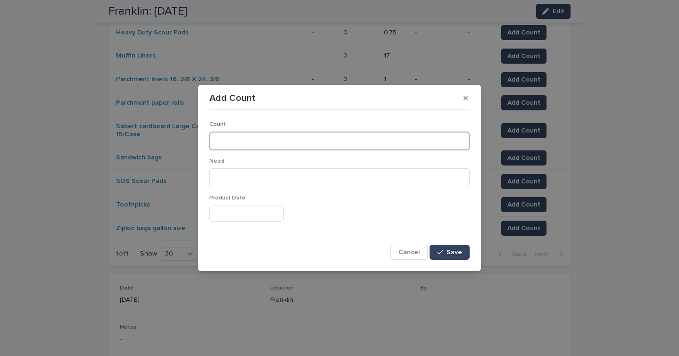
click at [300, 141] on input at bounding box center [339, 140] width 260 height 19
type input "*"
click at [459, 249] on span "Save" at bounding box center [454, 252] width 16 height 7
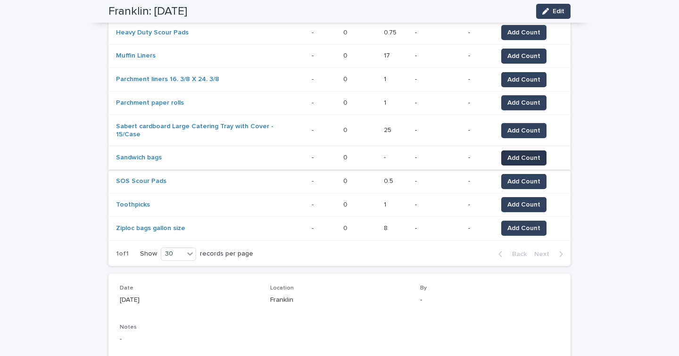
click at [507, 158] on span "Add Count" at bounding box center [523, 157] width 33 height 9
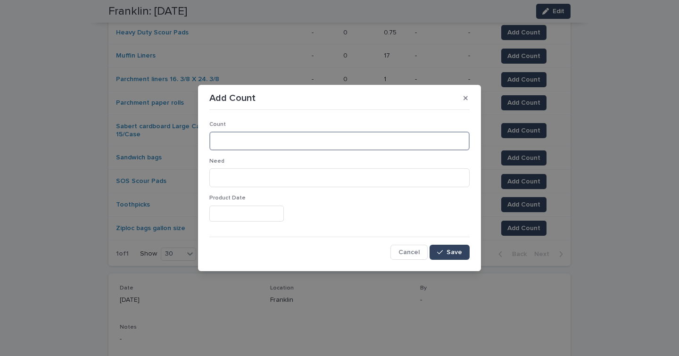
click at [365, 138] on input at bounding box center [339, 140] width 260 height 19
type input "*"
click at [446, 256] on button "Save" at bounding box center [449, 252] width 40 height 15
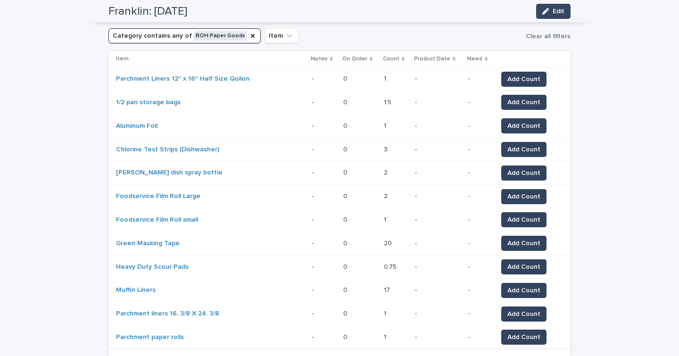
scroll to position [0, 0]
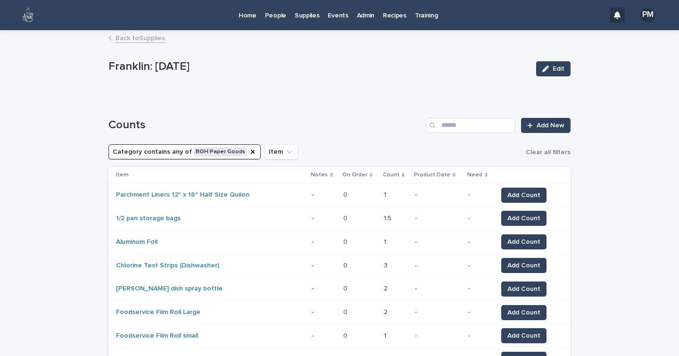
click at [250, 18] on p "Home" at bounding box center [247, 10] width 18 height 20
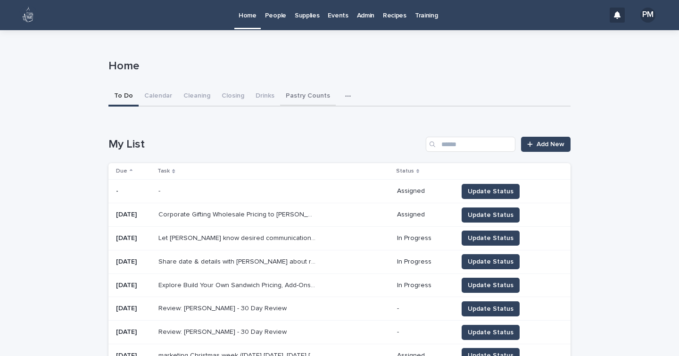
click at [291, 92] on button "Pastry Counts" at bounding box center [308, 97] width 56 height 20
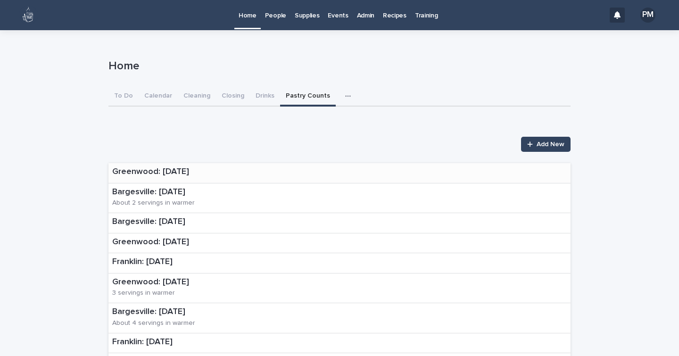
click at [178, 175] on p "Greenwood: 8-12-25" at bounding box center [150, 172] width 77 height 10
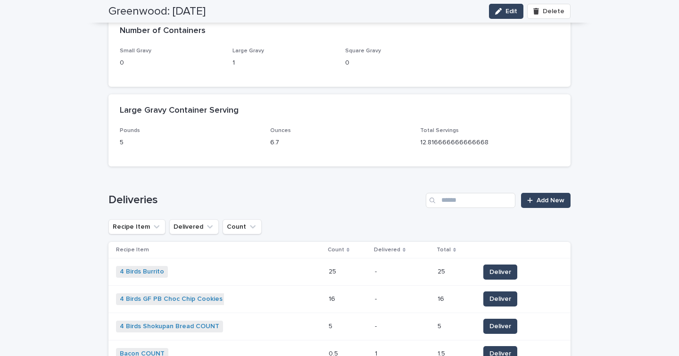
scroll to position [189, 0]
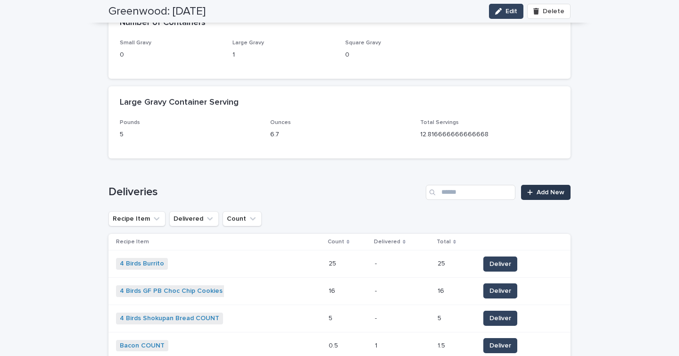
click at [554, 192] on span "Add New" at bounding box center [550, 192] width 28 height 7
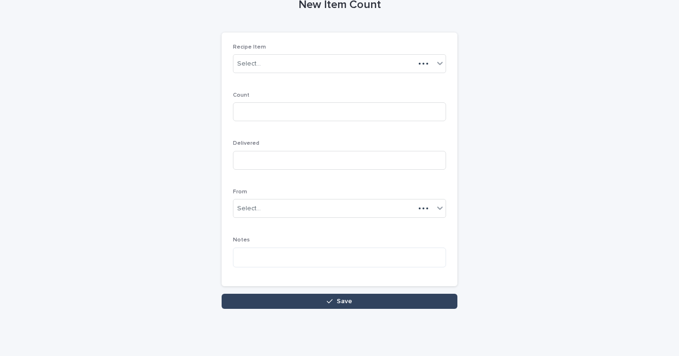
scroll to position [51, 0]
click at [279, 67] on div "Select..." at bounding box center [333, 65] width 200 height 16
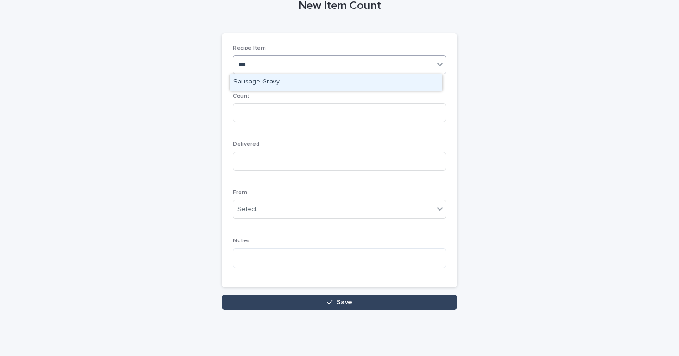
type input "****"
click at [280, 82] on div "Sausage Gravy" at bounding box center [336, 82] width 212 height 16
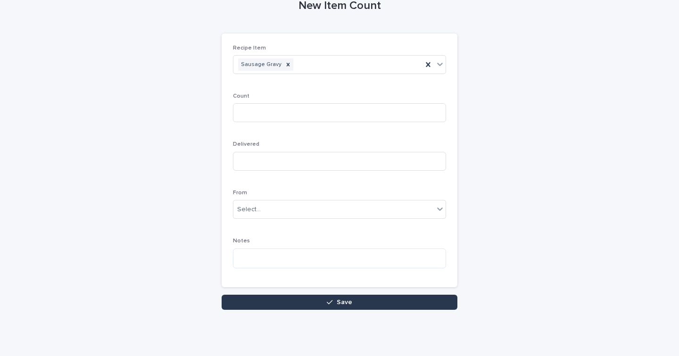
click at [353, 305] on button "Save" at bounding box center [340, 302] width 236 height 15
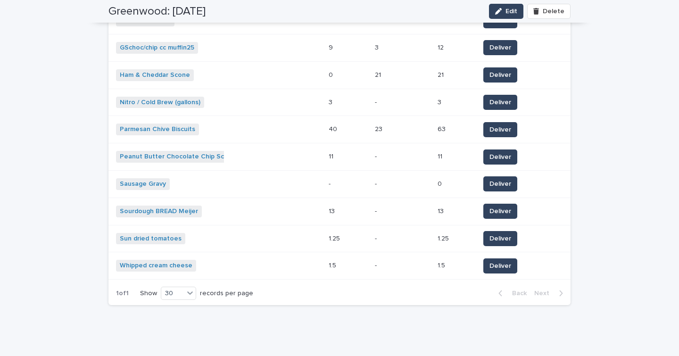
scroll to position [813, 0]
click at [495, 183] on span "Deliver" at bounding box center [500, 183] width 22 height 9
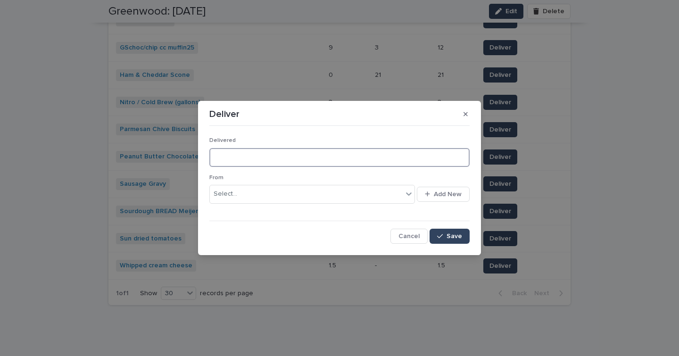
click at [293, 160] on input at bounding box center [339, 157] width 260 height 19
type input "*"
click at [280, 193] on div "Select..." at bounding box center [306, 194] width 193 height 16
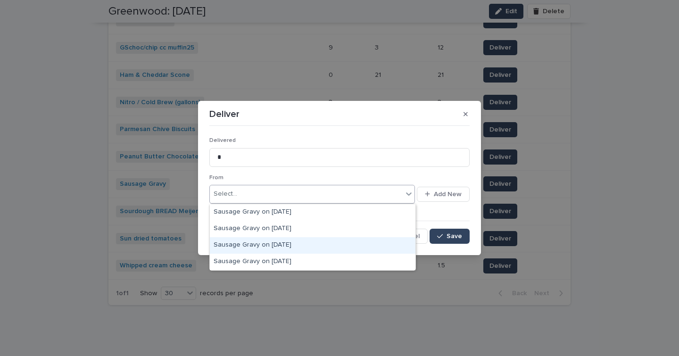
click at [274, 243] on div "Sausage Gravy on 8-6-25" at bounding box center [312, 245] width 205 height 16
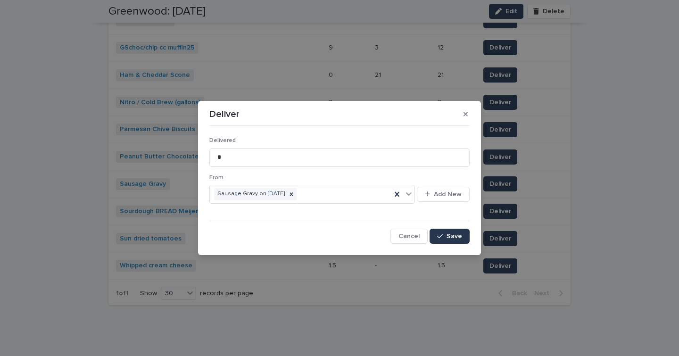
click at [458, 231] on button "Save" at bounding box center [449, 236] width 40 height 15
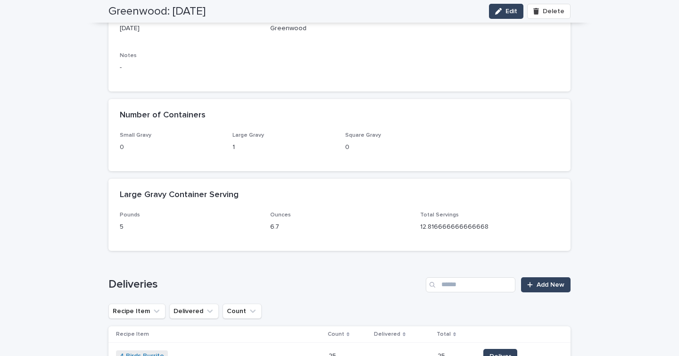
scroll to position [0, 0]
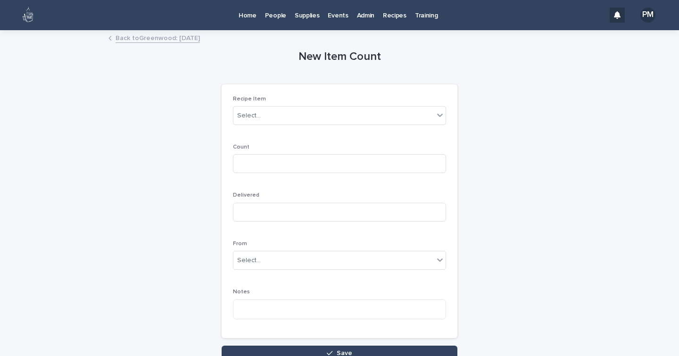
click at [253, 16] on p "Home" at bounding box center [247, 10] width 18 height 20
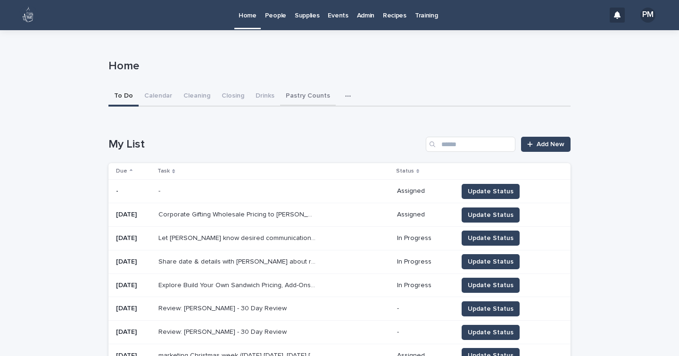
click at [289, 98] on button "Pastry Counts" at bounding box center [308, 97] width 56 height 20
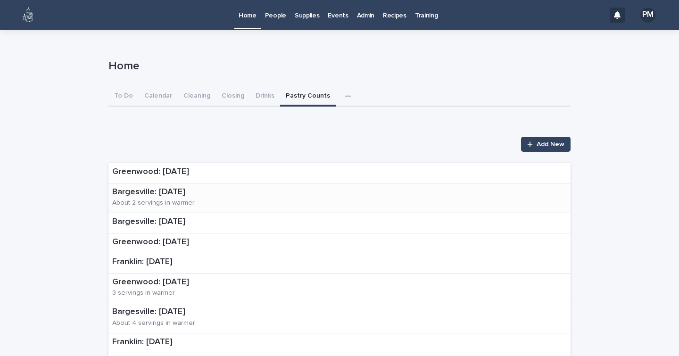
click at [162, 198] on div "About 2 servings in warmer" at bounding box center [153, 202] width 82 height 10
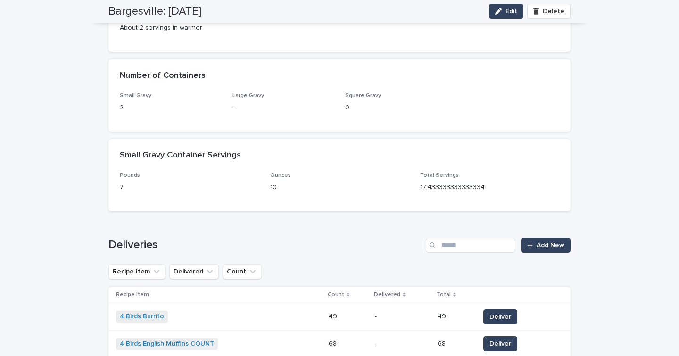
scroll to position [196, 0]
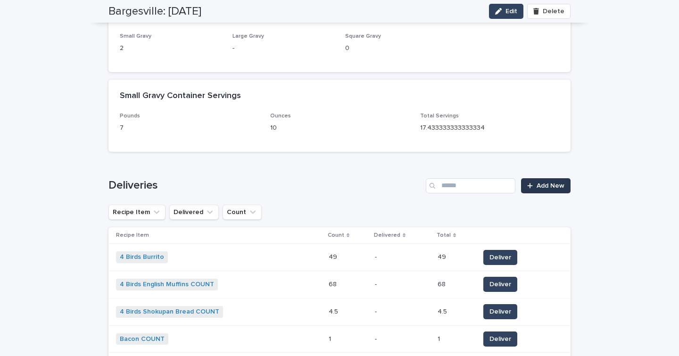
click at [547, 181] on link "Add New" at bounding box center [545, 185] width 49 height 15
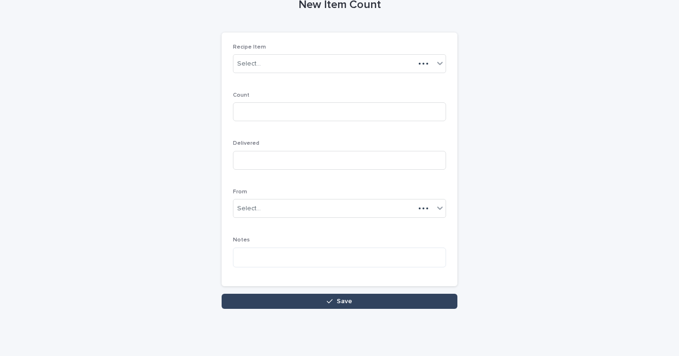
scroll to position [51, 0]
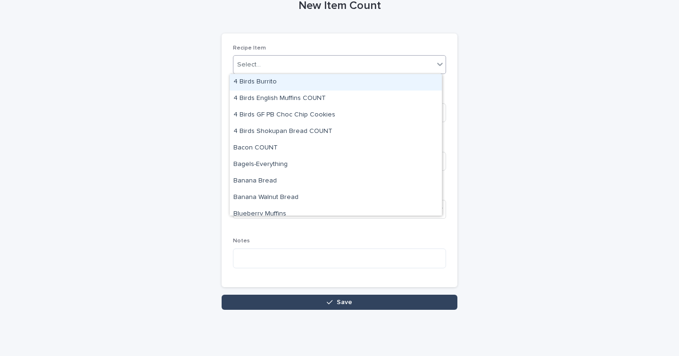
click at [243, 62] on div "Select..." at bounding box center [249, 65] width 24 height 10
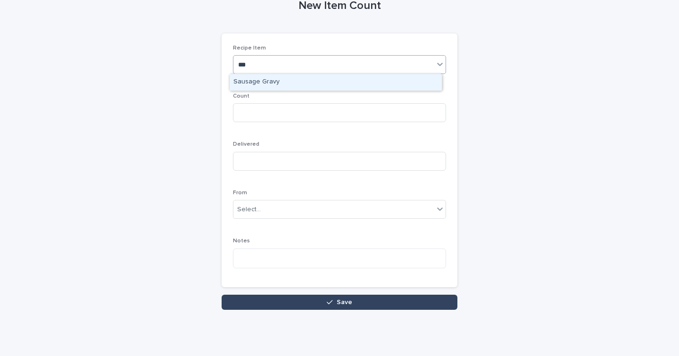
type input "****"
click at [251, 82] on div "Sausage Gravy" at bounding box center [336, 82] width 212 height 16
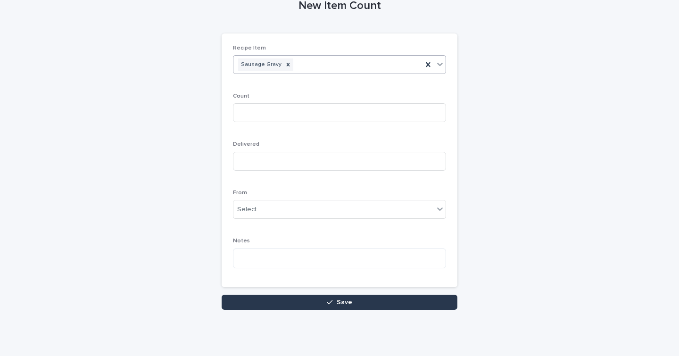
click at [303, 302] on button "Save" at bounding box center [340, 302] width 236 height 15
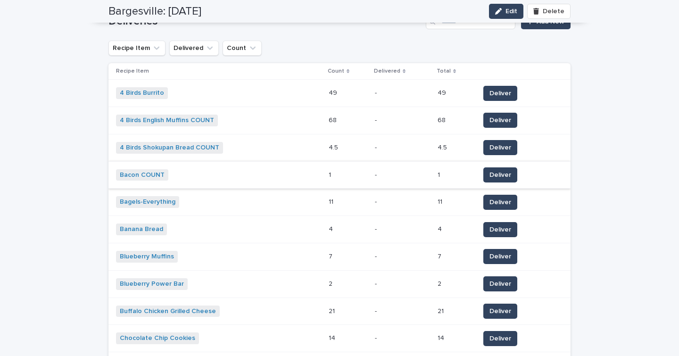
scroll to position [360, 0]
click at [485, 224] on button "Deliver" at bounding box center [500, 229] width 34 height 15
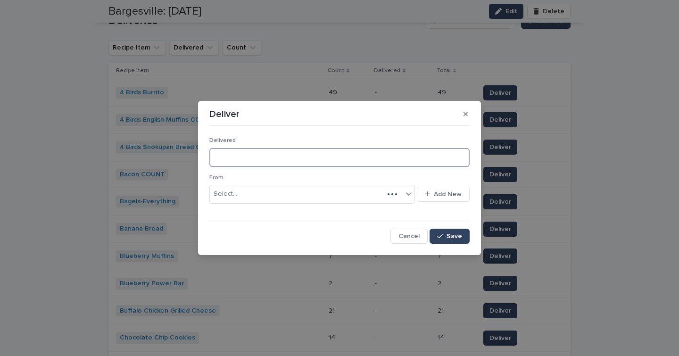
click at [289, 160] on input at bounding box center [339, 157] width 260 height 19
click at [278, 163] on input at bounding box center [339, 157] width 260 height 19
click at [279, 159] on input at bounding box center [339, 157] width 260 height 19
type input "*"
click at [282, 197] on div "Select..." at bounding box center [306, 194] width 193 height 16
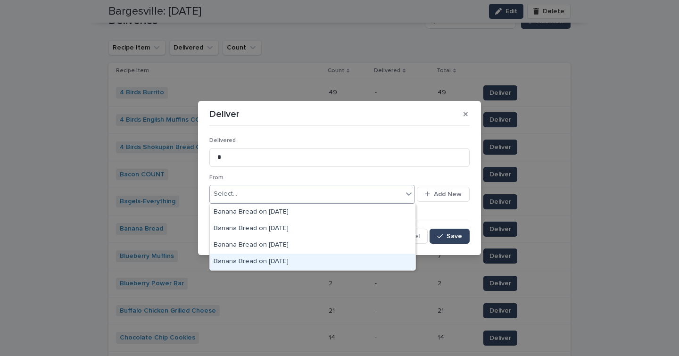
click at [278, 261] on div "Banana Bread on 8-8-25" at bounding box center [312, 262] width 205 height 16
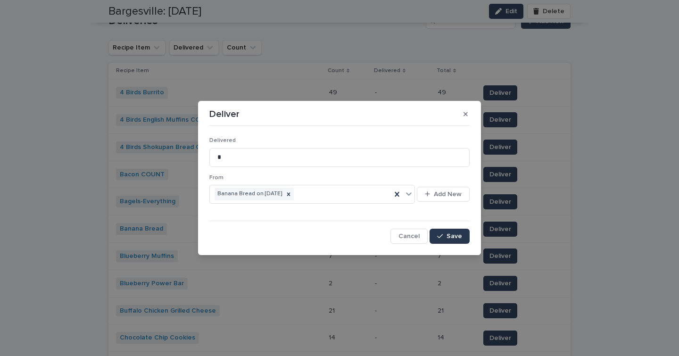
click at [462, 233] on button "Save" at bounding box center [449, 236] width 40 height 15
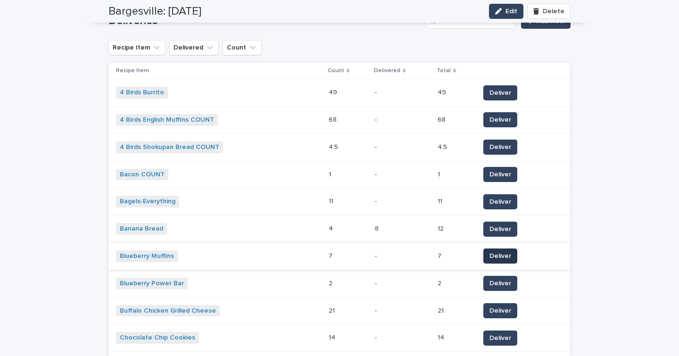
click at [490, 257] on span "Deliver" at bounding box center [500, 255] width 22 height 9
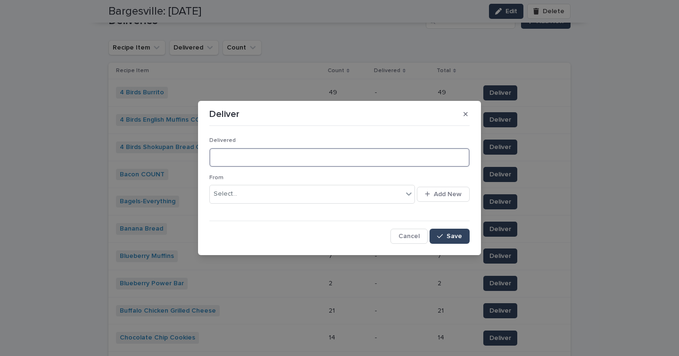
click at [302, 152] on input at bounding box center [339, 157] width 260 height 19
type input "*"
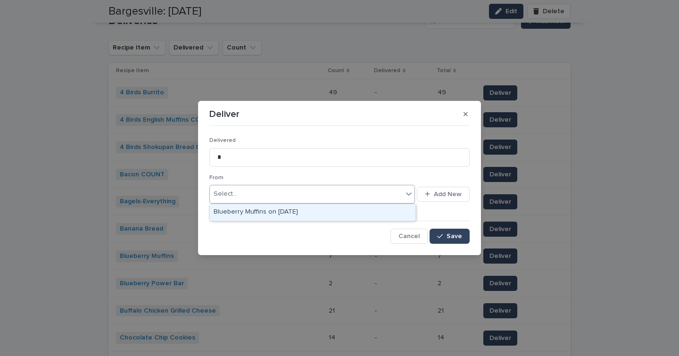
click at [254, 193] on div "Select..." at bounding box center [306, 194] width 193 height 16
click at [270, 210] on div "Blueberry Muffins on 8-8-25" at bounding box center [312, 212] width 205 height 16
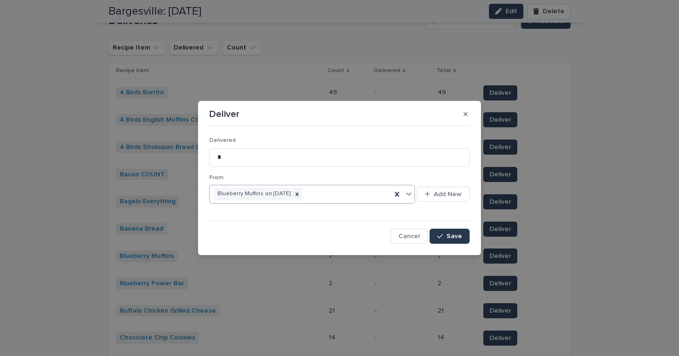
click at [450, 232] on button "Save" at bounding box center [449, 236] width 40 height 15
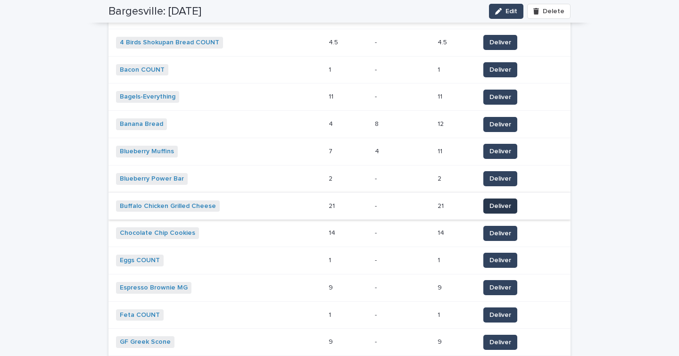
scroll to position [467, 0]
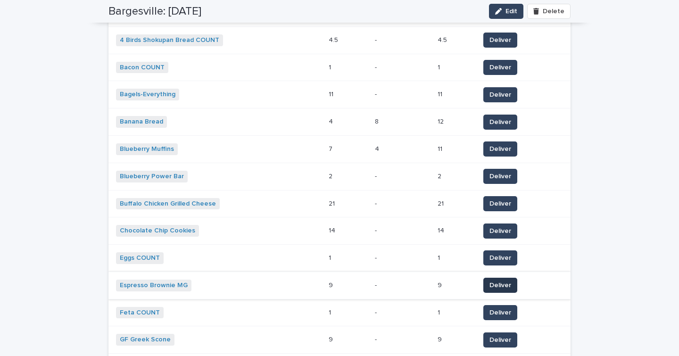
click at [495, 284] on span "Deliver" at bounding box center [500, 284] width 22 height 9
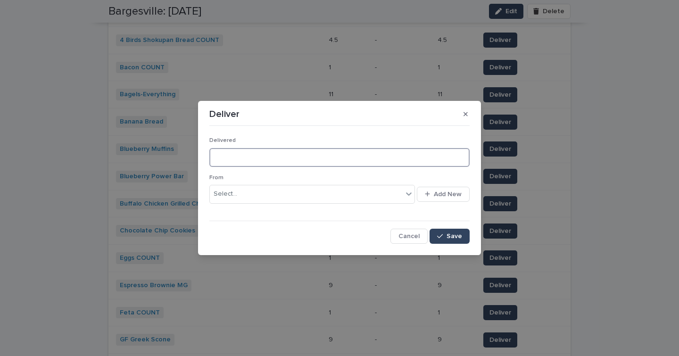
click at [367, 156] on input at bounding box center [339, 157] width 260 height 19
type input "*"
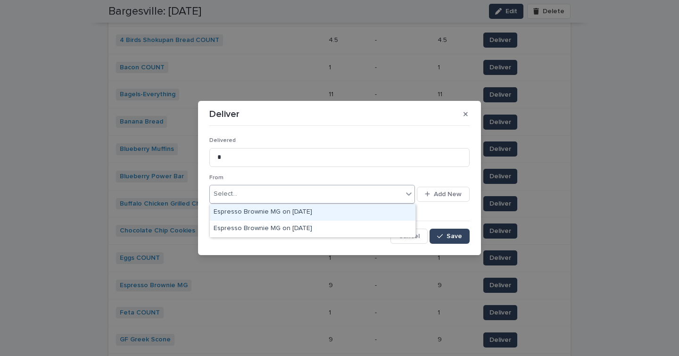
click at [340, 193] on div "Select..." at bounding box center [306, 194] width 193 height 16
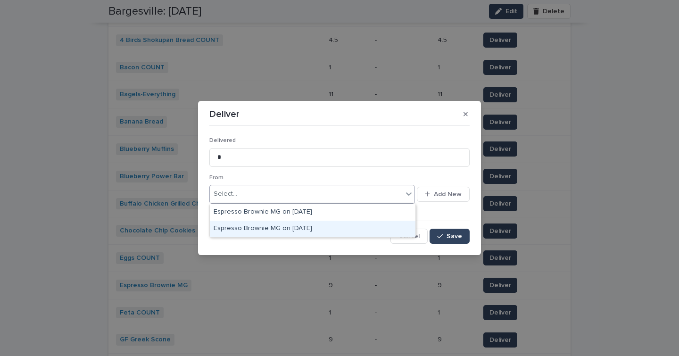
click at [318, 230] on div "Espresso Brownie MG on 8-7-25" at bounding box center [312, 229] width 205 height 16
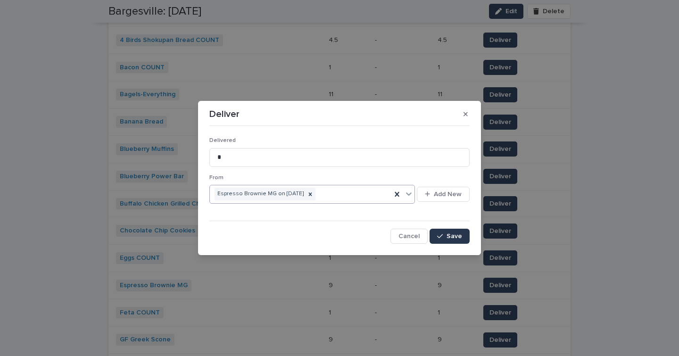
click at [449, 237] on span "Save" at bounding box center [454, 236] width 16 height 7
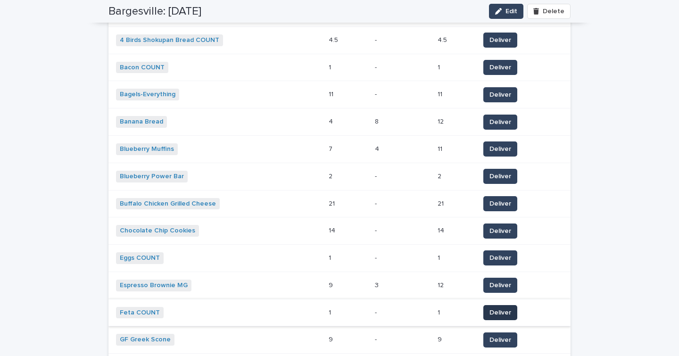
scroll to position [540, 0]
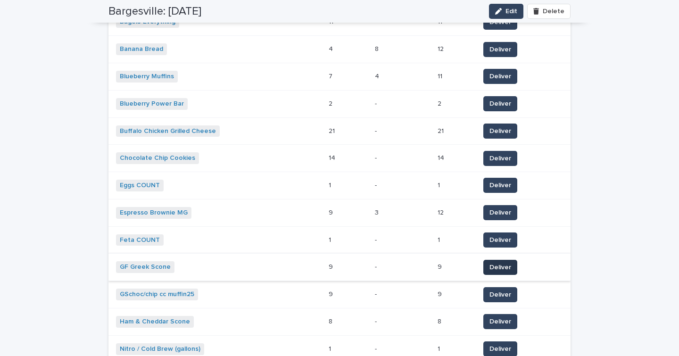
click at [491, 269] on span "Deliver" at bounding box center [500, 267] width 22 height 9
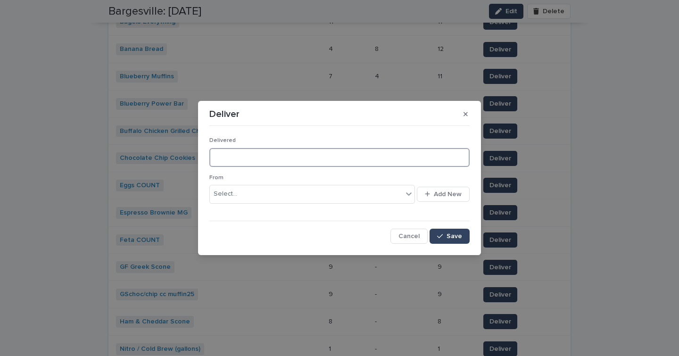
click at [273, 164] on input at bounding box center [339, 157] width 260 height 19
type input "*"
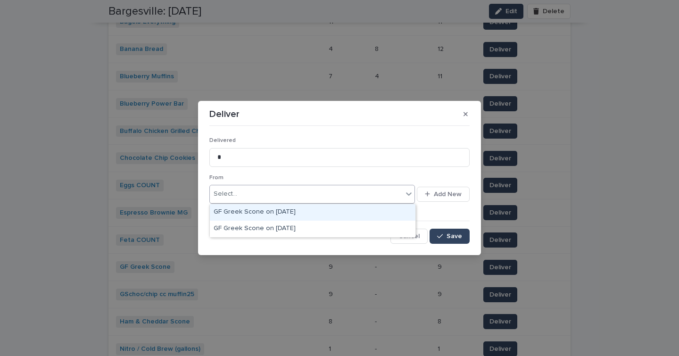
click at [281, 197] on div "Select..." at bounding box center [306, 194] width 193 height 16
click at [268, 211] on div "GF Greek Scone on 8-11-25" at bounding box center [312, 212] width 205 height 16
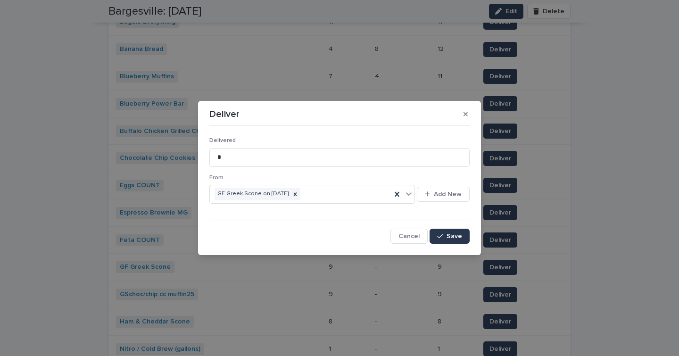
click at [442, 235] on icon "button" at bounding box center [440, 236] width 6 height 4
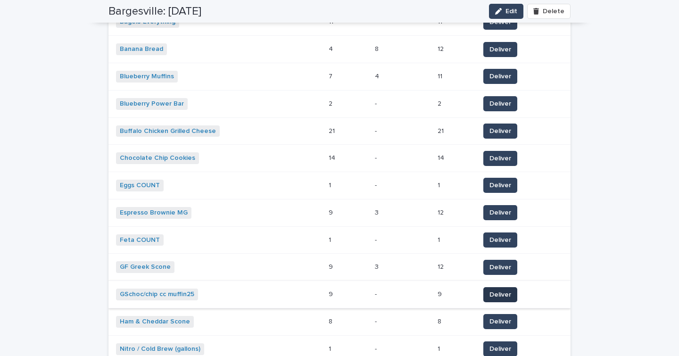
click at [493, 290] on span "Deliver" at bounding box center [500, 294] width 22 height 9
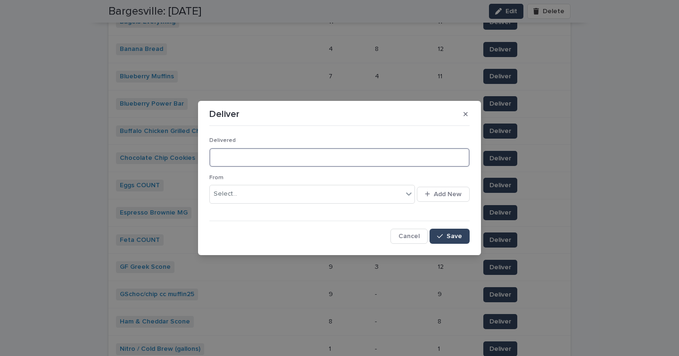
click at [302, 163] on input at bounding box center [339, 157] width 260 height 19
type input "*"
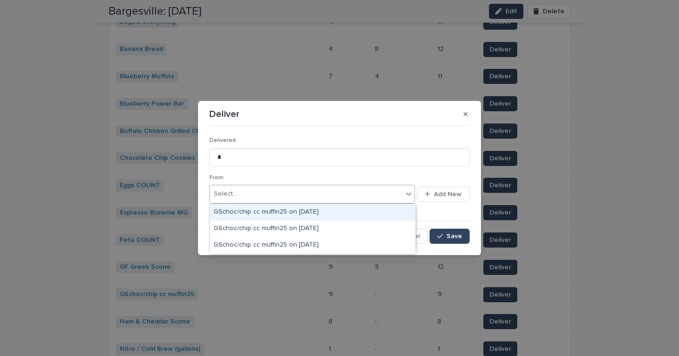
click at [299, 191] on div "Select..." at bounding box center [306, 194] width 193 height 16
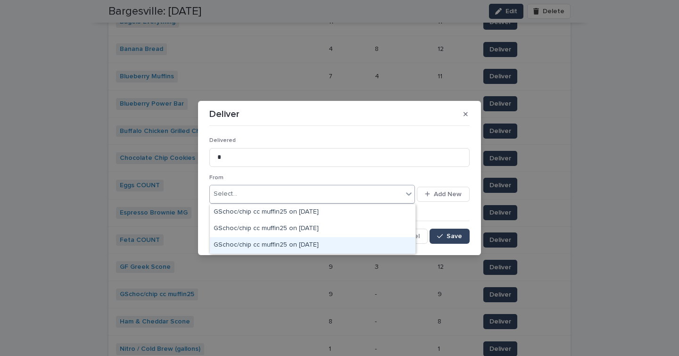
click at [313, 247] on div "GSchoc/chip cc muffin25 on 8-11-25" at bounding box center [312, 245] width 205 height 16
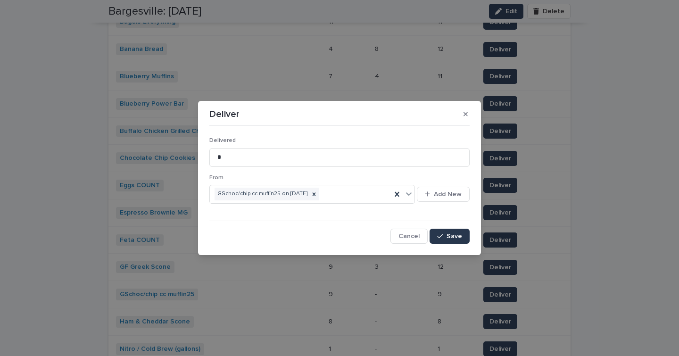
click at [445, 238] on div "button" at bounding box center [441, 236] width 9 height 7
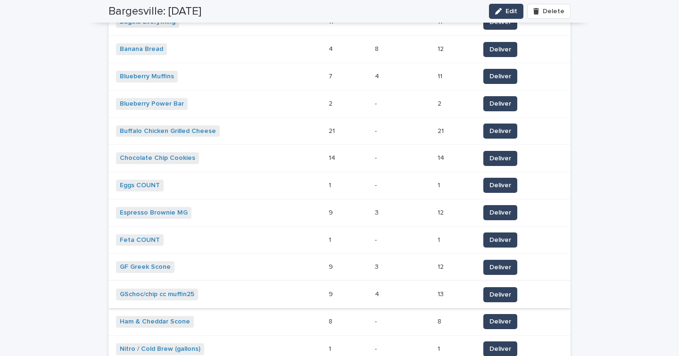
scroll to position [571, 0]
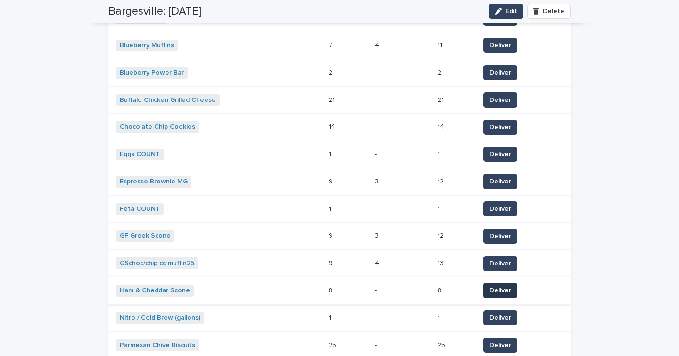
click at [505, 288] on span "Deliver" at bounding box center [500, 290] width 22 height 9
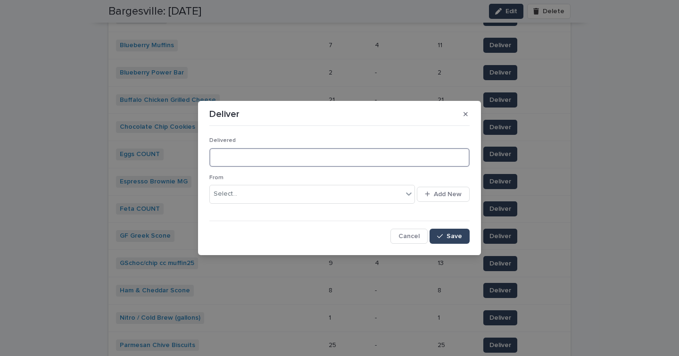
click at [303, 157] on input at bounding box center [339, 157] width 260 height 19
type input "**"
click at [294, 193] on div "Select..." at bounding box center [306, 194] width 193 height 16
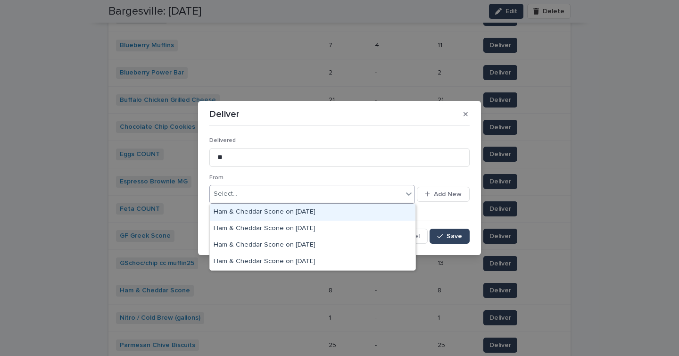
click at [288, 211] on div "Ham & Cheddar Scone on 8-12-25" at bounding box center [312, 212] width 205 height 16
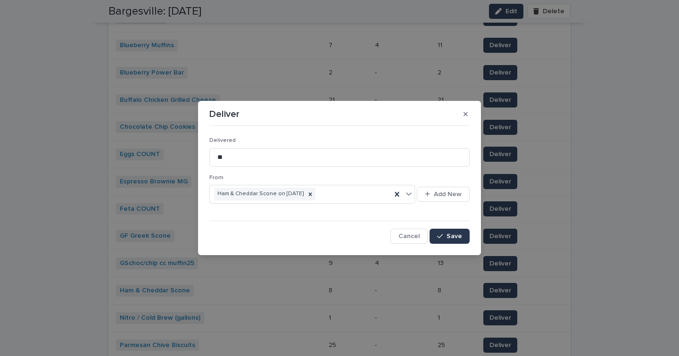
click at [452, 235] on span "Save" at bounding box center [454, 236] width 16 height 7
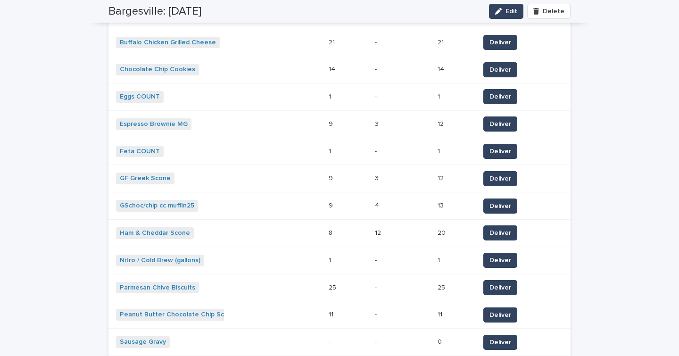
scroll to position [629, 0]
click at [496, 284] on span "Deliver" at bounding box center [500, 286] width 22 height 9
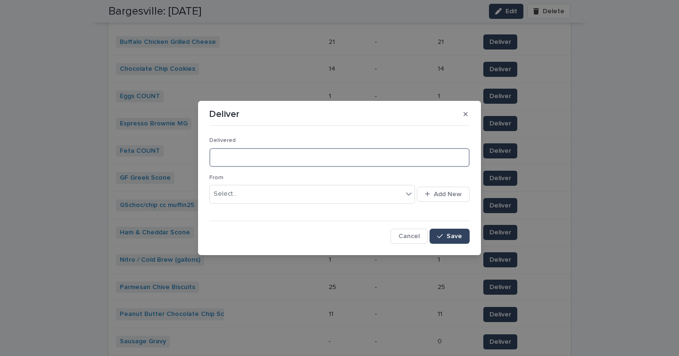
click at [288, 159] on input at bounding box center [339, 157] width 260 height 19
type input "**"
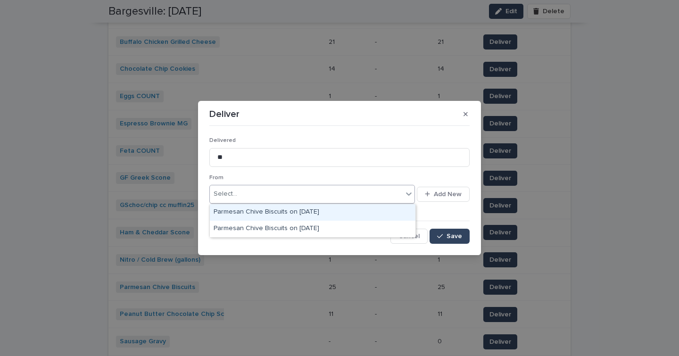
click at [290, 198] on div "Select..." at bounding box center [306, 194] width 193 height 16
type input "*"
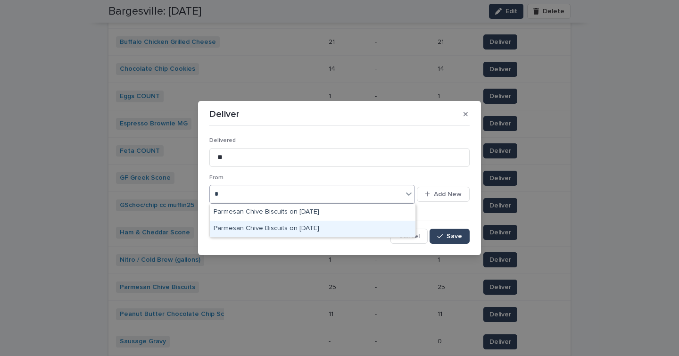
click at [302, 228] on div "Parmesan Chive Biscuits on 8-8-25" at bounding box center [312, 229] width 205 height 16
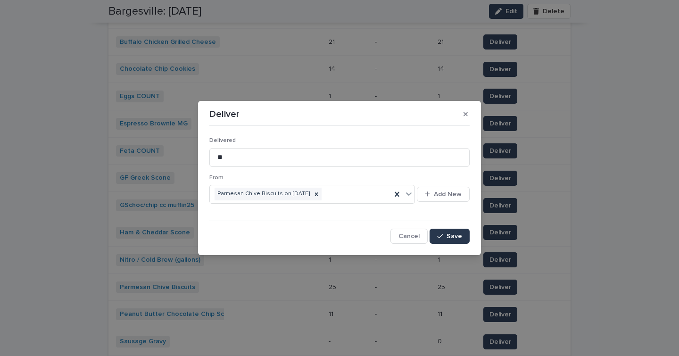
click at [445, 238] on div "button" at bounding box center [441, 236] width 9 height 7
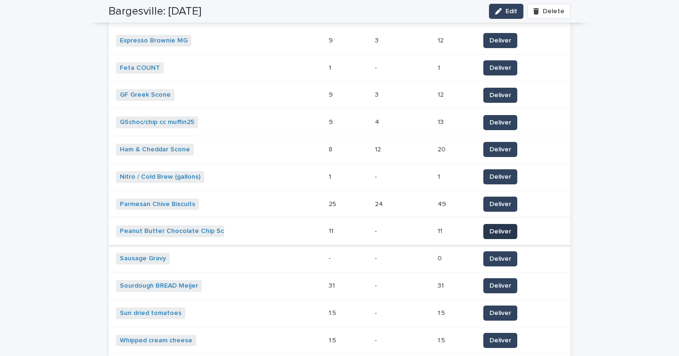
scroll to position [711, 0]
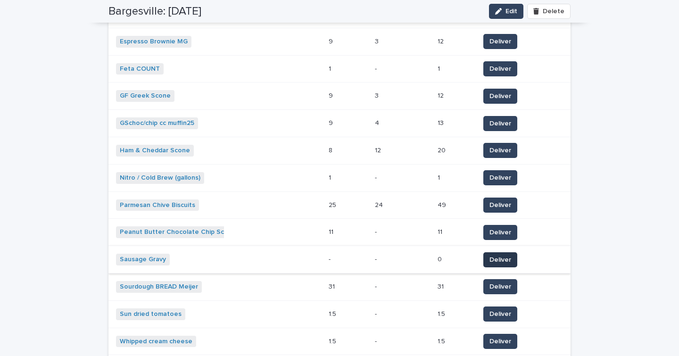
click at [496, 257] on span "Deliver" at bounding box center [500, 259] width 22 height 9
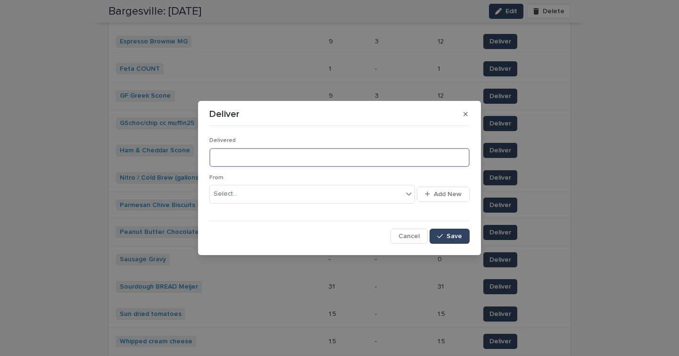
click at [331, 159] on input at bounding box center [339, 157] width 260 height 19
type input "*"
click at [321, 195] on div "Select..." at bounding box center [306, 194] width 193 height 16
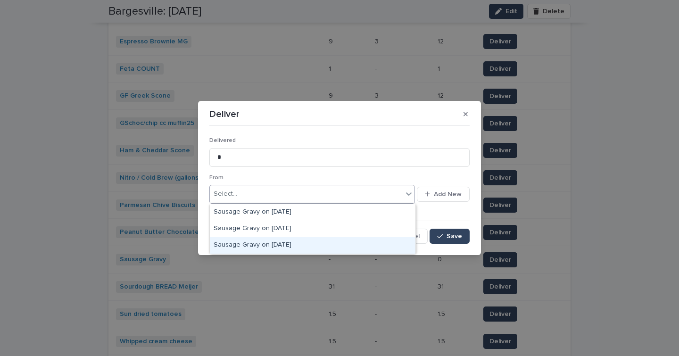
click at [289, 243] on div "Sausage Gravy on 8-8-25" at bounding box center [312, 245] width 205 height 16
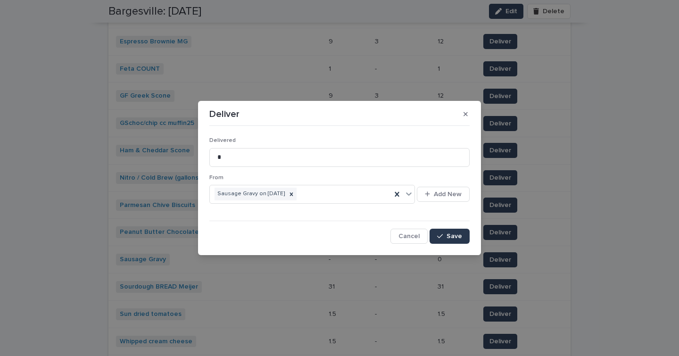
click at [456, 231] on button "Save" at bounding box center [449, 236] width 40 height 15
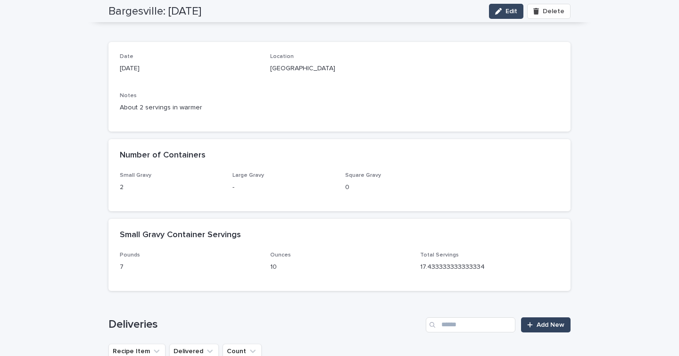
scroll to position [0, 0]
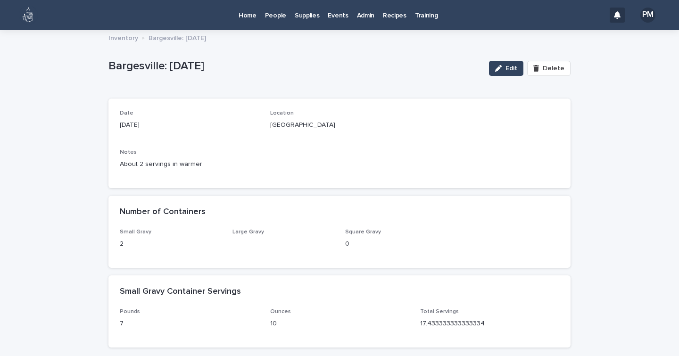
click at [248, 17] on p "Home" at bounding box center [247, 10] width 18 height 20
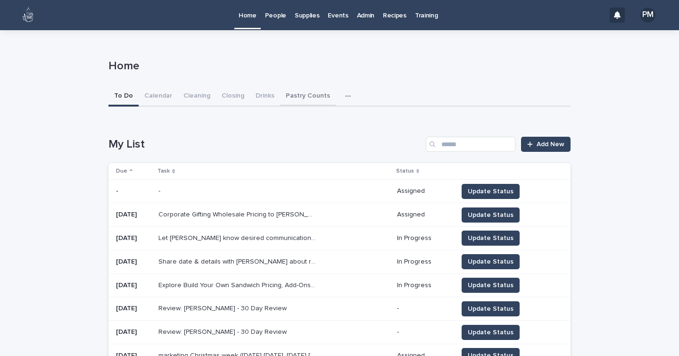
click at [301, 94] on button "Pastry Counts" at bounding box center [308, 97] width 56 height 20
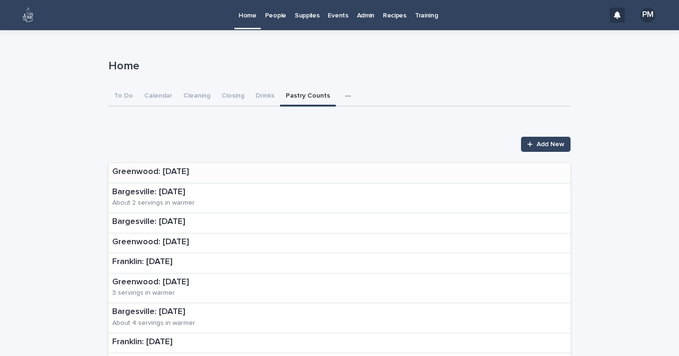
click at [149, 175] on p "Greenwood: 8-12-25" at bounding box center [150, 172] width 77 height 10
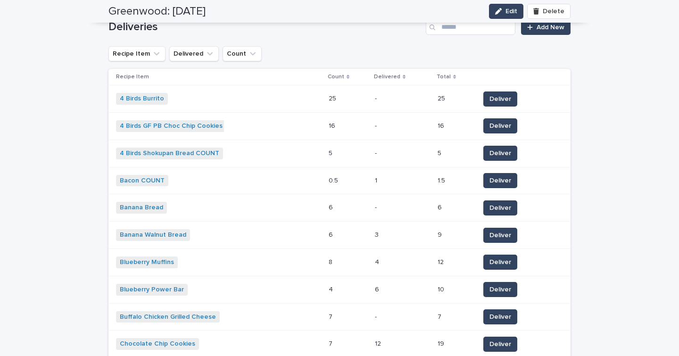
scroll to position [354, 0]
click at [498, 318] on span "Deliver" at bounding box center [500, 316] width 22 height 9
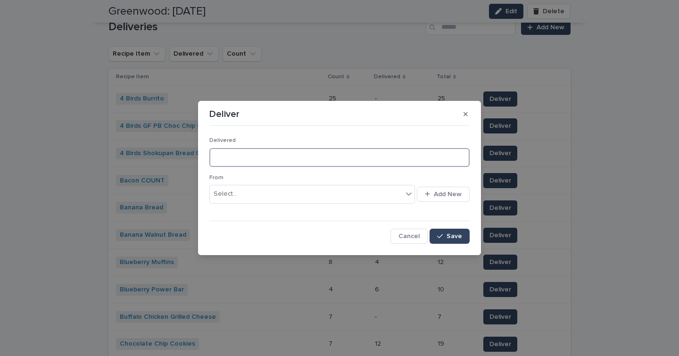
click at [321, 159] on input at bounding box center [339, 157] width 260 height 19
type input "**"
click at [319, 195] on div "Select..." at bounding box center [306, 194] width 193 height 16
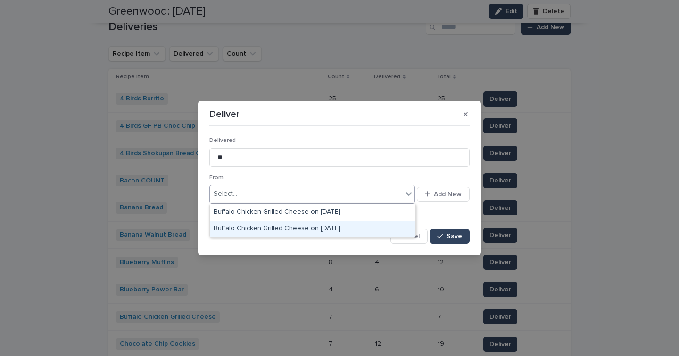
click at [318, 231] on div "Buffalo Chicken Grilled Cheese on 8-7-25" at bounding box center [312, 229] width 205 height 16
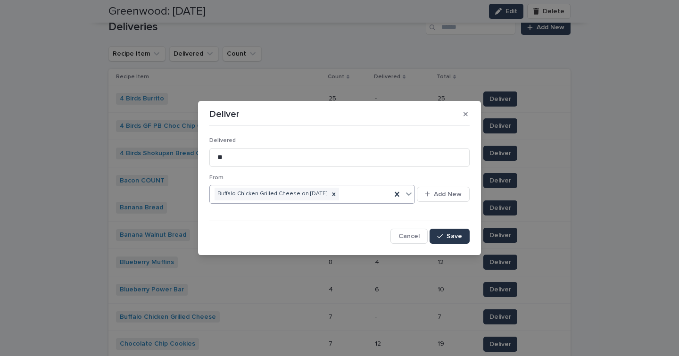
click at [451, 235] on span "Save" at bounding box center [454, 236] width 16 height 7
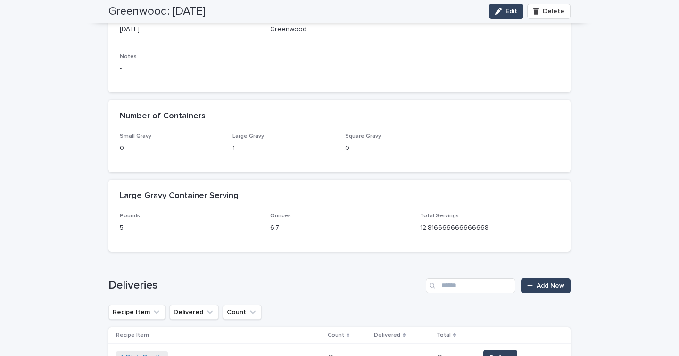
scroll to position [0, 0]
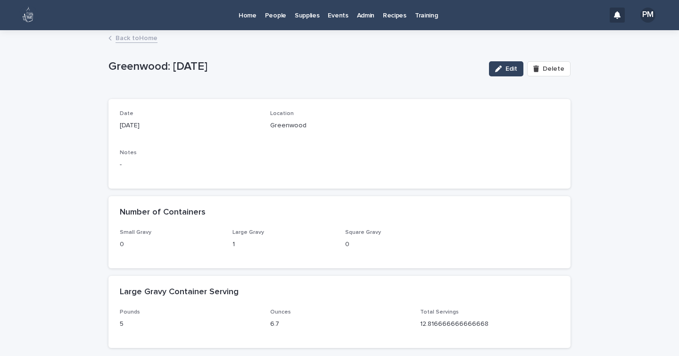
click at [241, 21] on link "Home" at bounding box center [247, 14] width 26 height 29
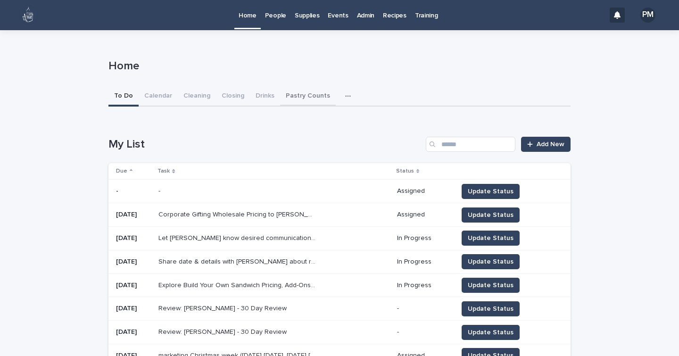
click at [289, 95] on button "Pastry Counts" at bounding box center [308, 97] width 56 height 20
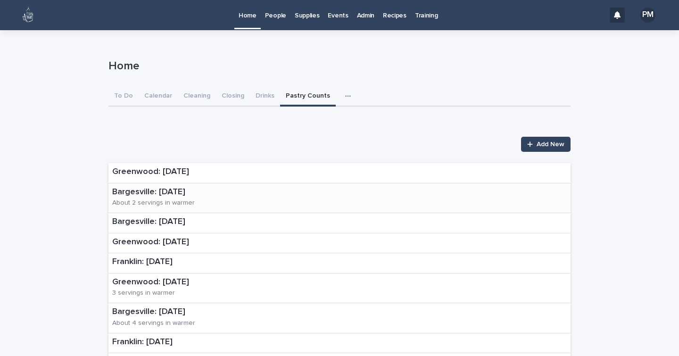
click at [159, 191] on p "Bargesville: 8-12-25" at bounding box center [190, 192] width 156 height 10
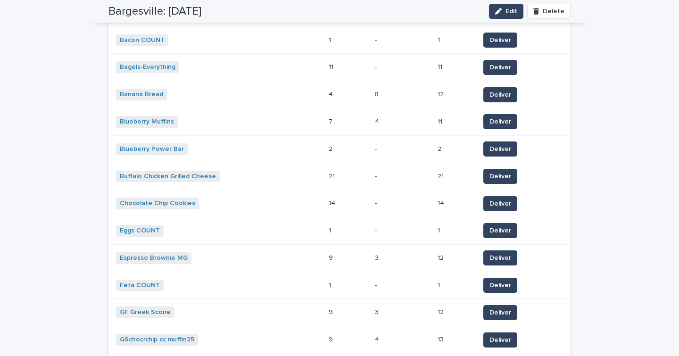
scroll to position [494, 0]
click at [496, 151] on span "Deliver" at bounding box center [500, 149] width 22 height 9
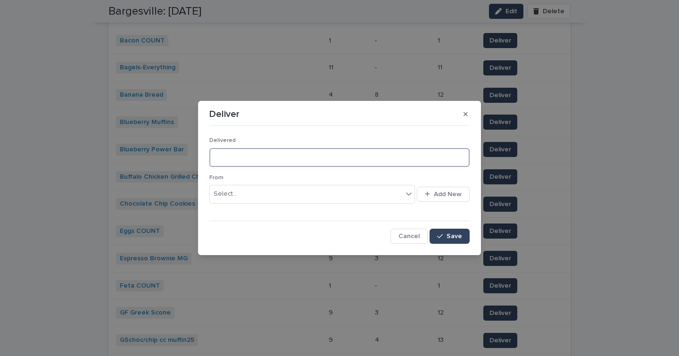
click at [361, 151] on input at bounding box center [339, 157] width 260 height 19
type input "*"
click at [329, 196] on div "Select..." at bounding box center [306, 194] width 193 height 16
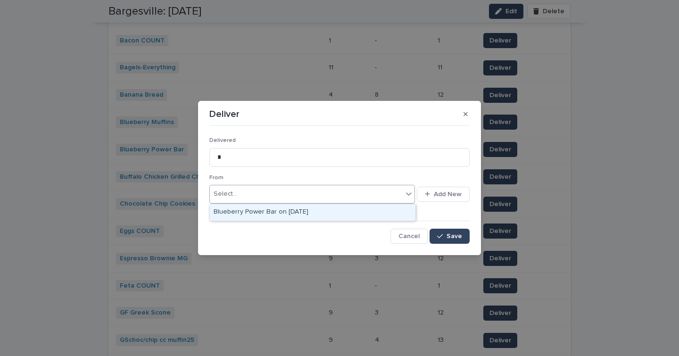
click at [315, 215] on div "Blueberry Power Bar on 8-8-25" at bounding box center [312, 212] width 205 height 16
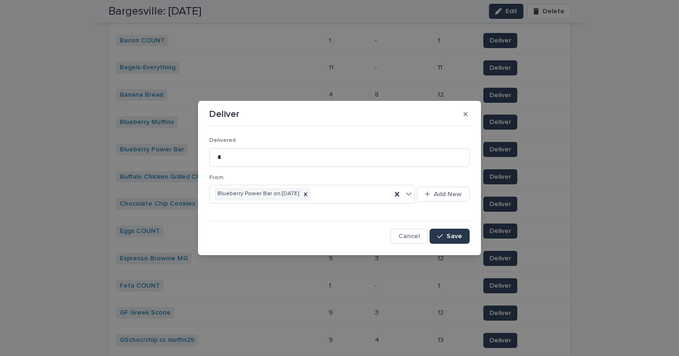
click at [444, 238] on div "button" at bounding box center [441, 236] width 9 height 7
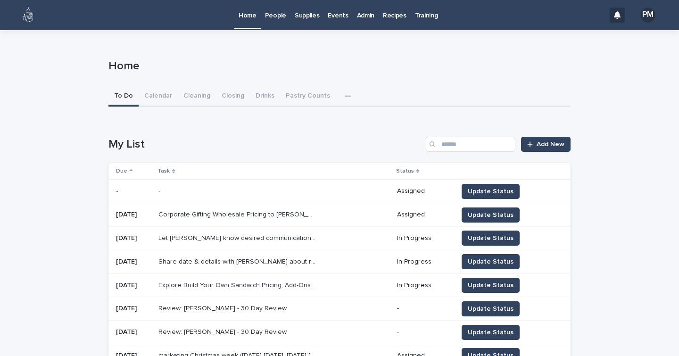
click at [304, 17] on p "Supplies" at bounding box center [307, 10] width 25 height 20
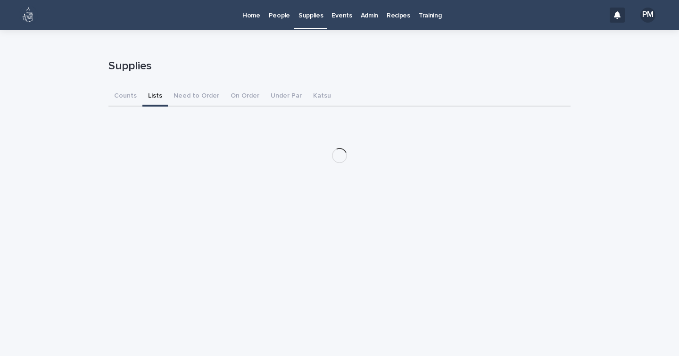
click at [146, 97] on button "Lists" at bounding box center [154, 97] width 25 height 20
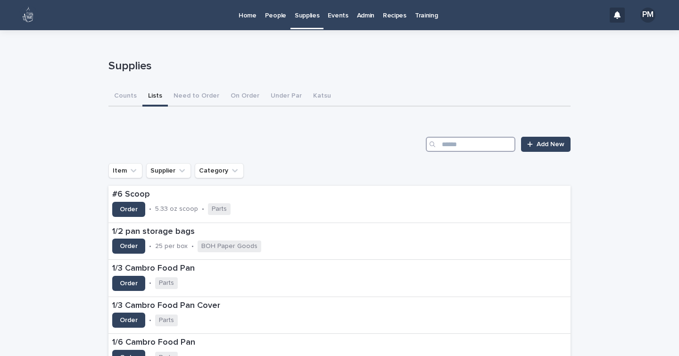
click at [473, 141] on input "Search" at bounding box center [471, 144] width 90 height 15
type input "*****"
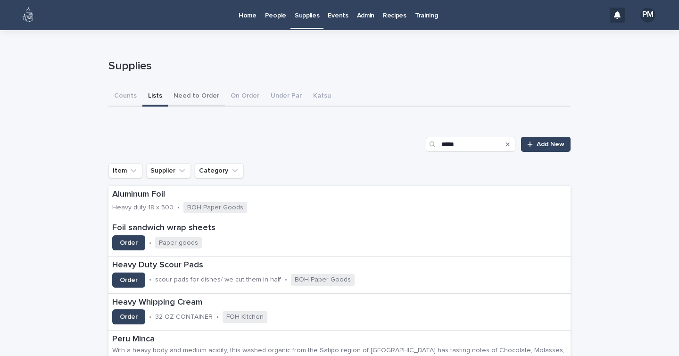
click at [195, 95] on button "Need to Order" at bounding box center [196, 97] width 57 height 20
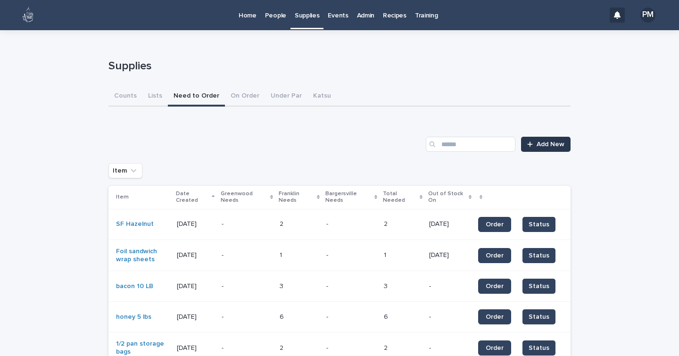
click at [542, 145] on span "Add New" at bounding box center [550, 144] width 28 height 7
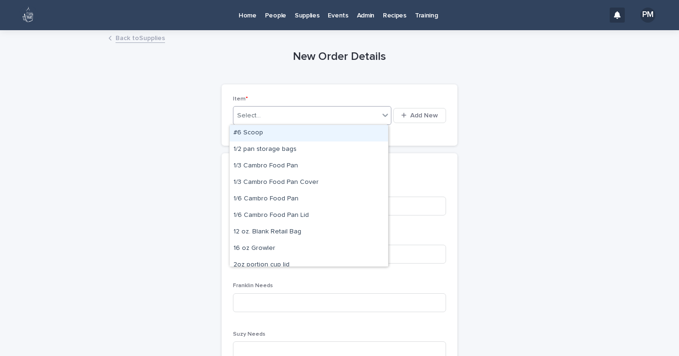
click at [343, 113] on div "Select..." at bounding box center [306, 116] width 146 height 16
type input "****"
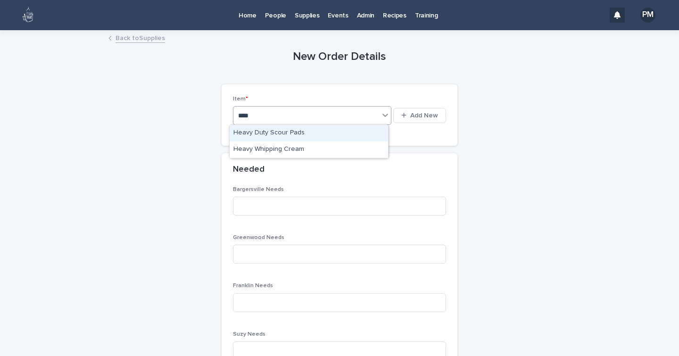
click at [302, 132] on div "Heavy Duty Scour Pads" at bounding box center [309, 133] width 158 height 16
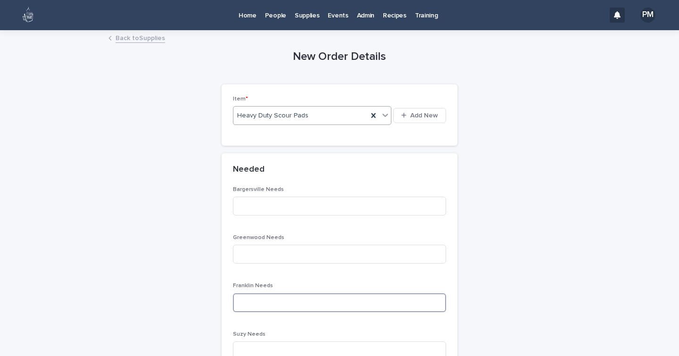
click at [285, 308] on input at bounding box center [339, 302] width 213 height 19
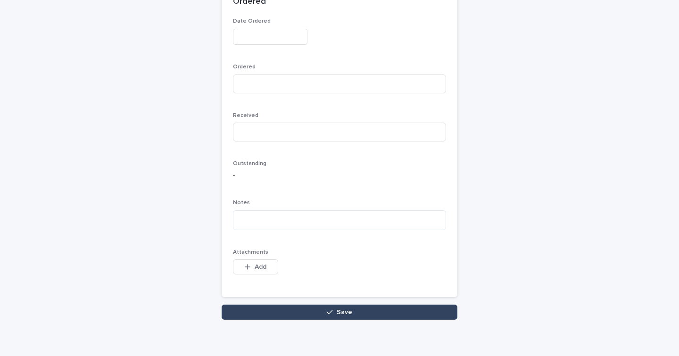
scroll to position [496, 0]
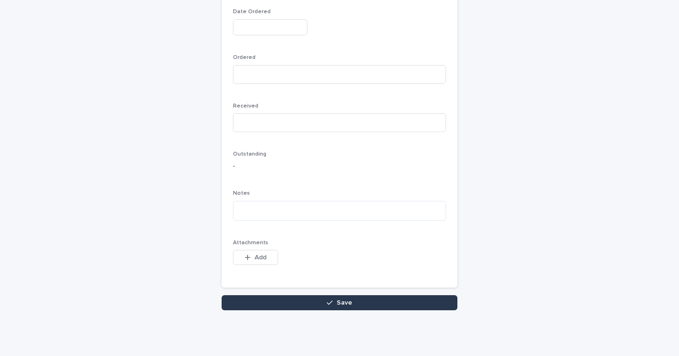
type input "*"
click at [286, 304] on button "Save" at bounding box center [340, 302] width 236 height 15
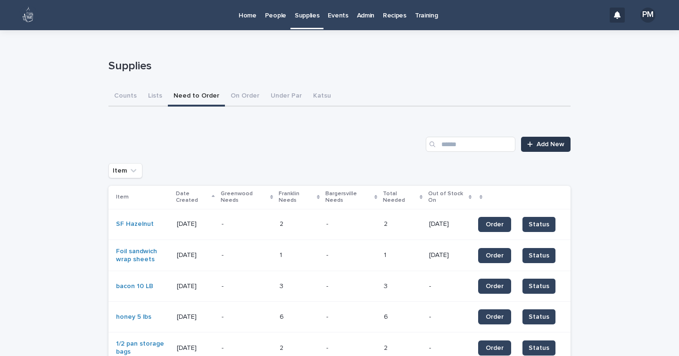
click at [528, 144] on icon at bounding box center [529, 143] width 5 height 5
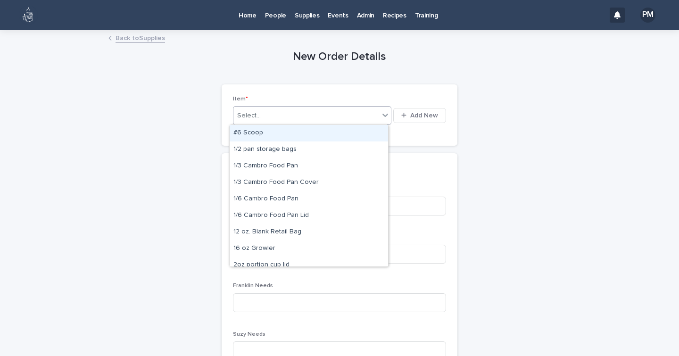
click at [293, 115] on div "Select..." at bounding box center [306, 116] width 146 height 16
type input "***"
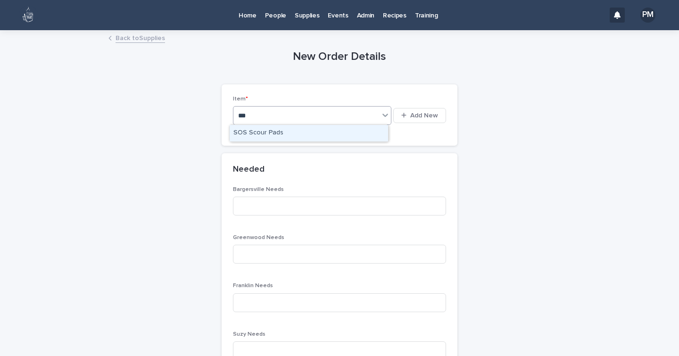
click at [290, 138] on div "SOS Scour Pads" at bounding box center [309, 133] width 158 height 16
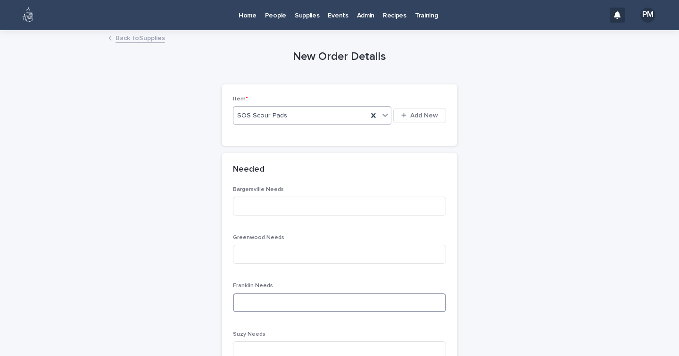
click at [278, 304] on input at bounding box center [339, 302] width 213 height 19
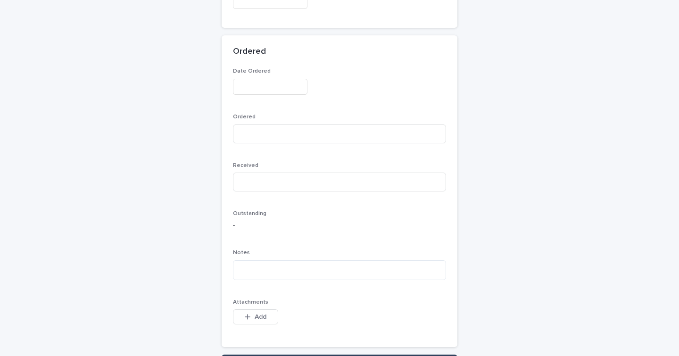
scroll to position [496, 0]
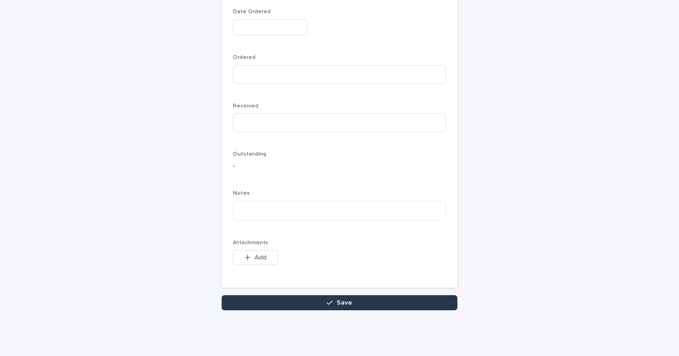
type input "*"
click at [426, 305] on button "Save" at bounding box center [340, 302] width 236 height 15
